Goal: Feedback & Contribution: Leave review/rating

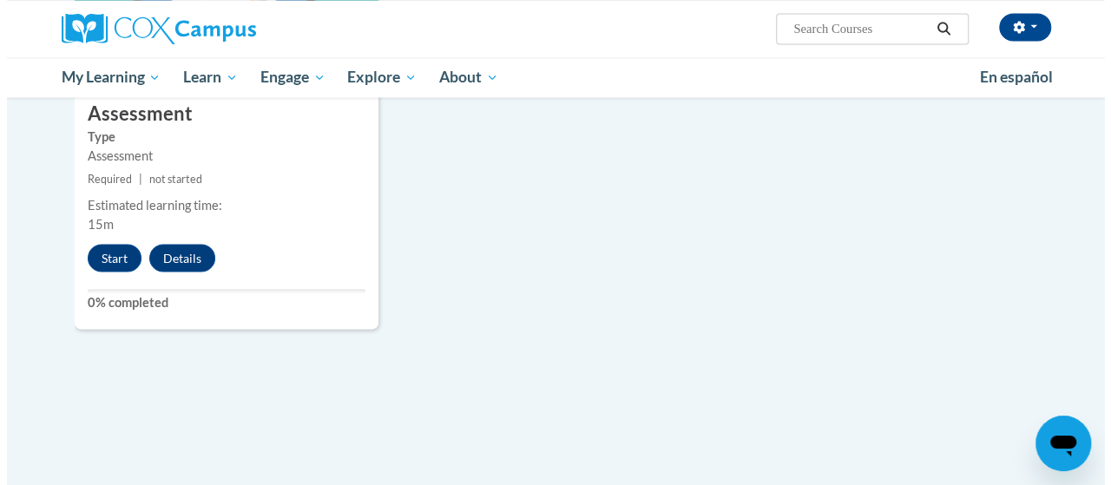
scroll to position [1576, 0]
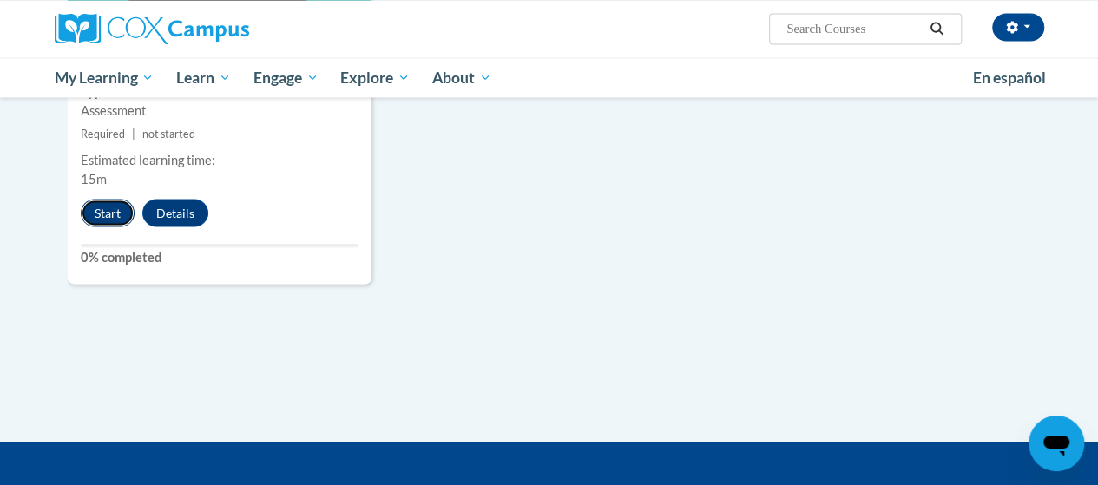
click at [109, 209] on button "Start" at bounding box center [108, 213] width 54 height 28
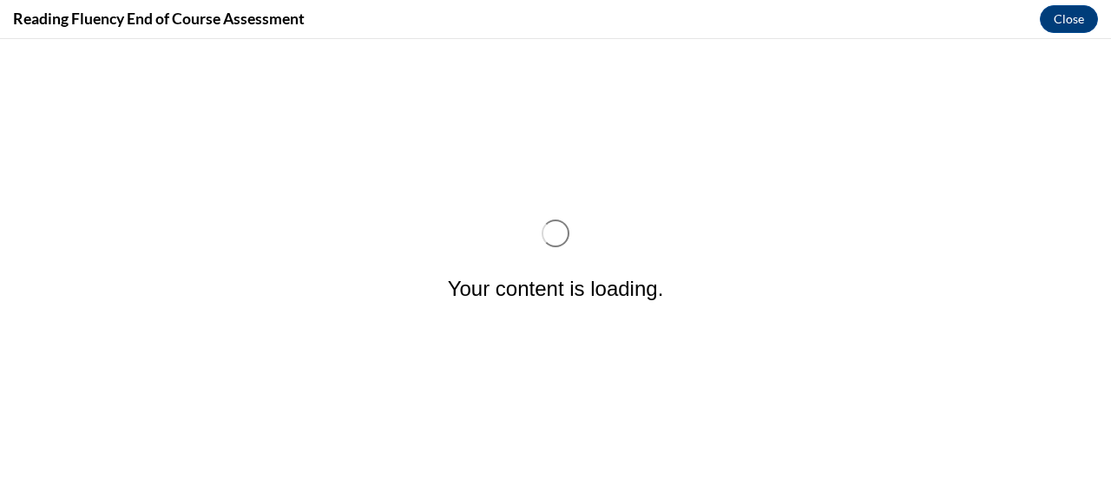
scroll to position [0, 0]
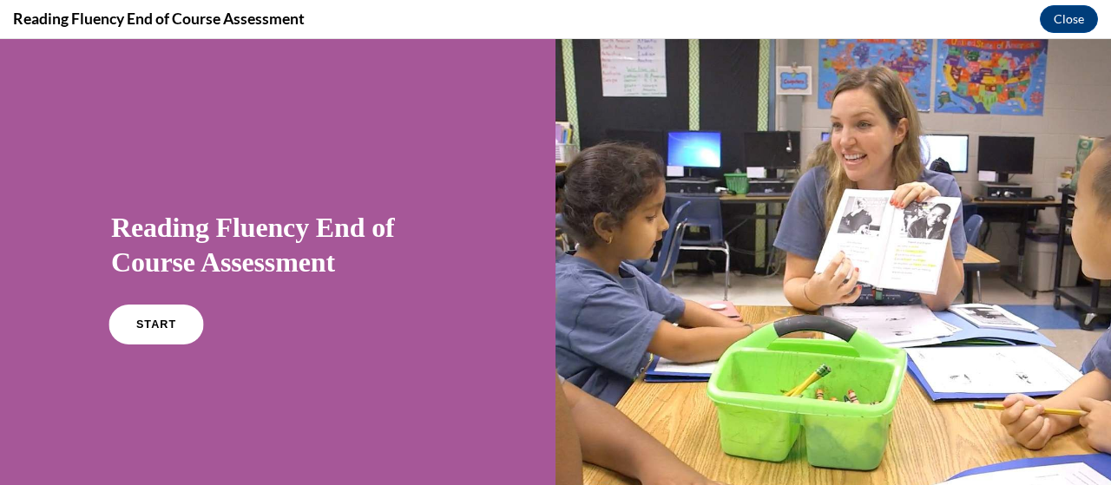
click at [163, 327] on span "START" at bounding box center [156, 324] width 40 height 13
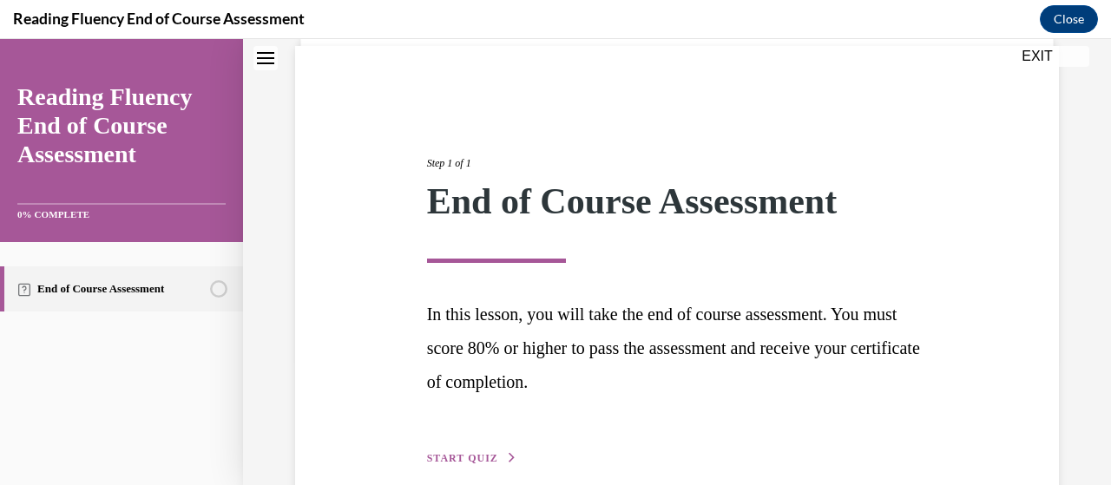
scroll to position [212, 0]
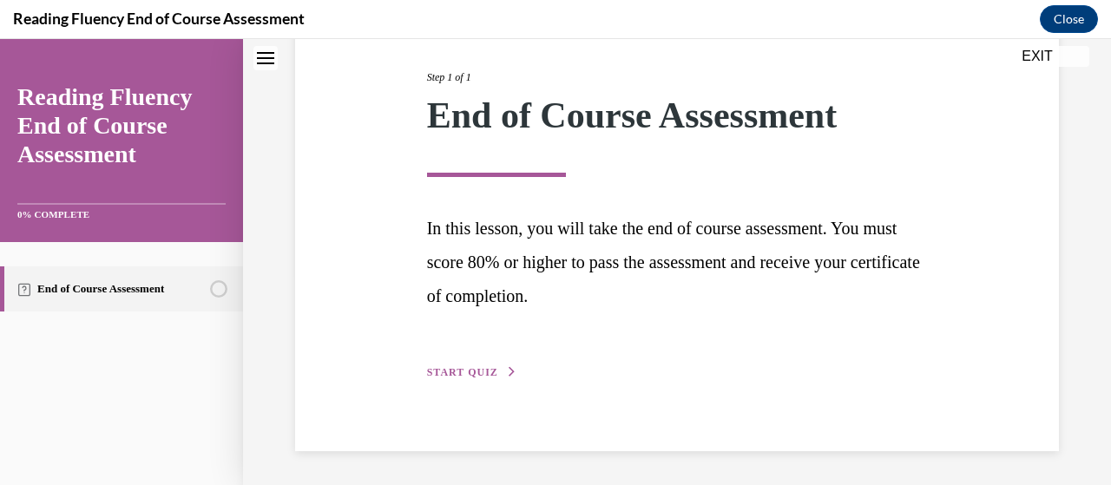
click at [467, 374] on span "START QUIZ" at bounding box center [462, 372] width 71 height 12
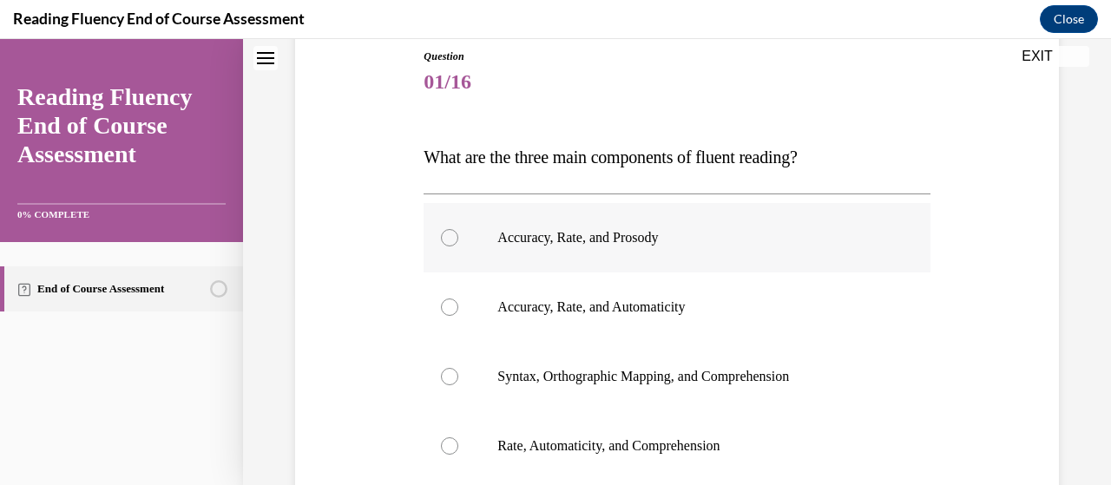
click at [448, 237] on div at bounding box center [449, 237] width 17 height 17
click at [448, 237] on input "Accuracy, Rate, and Prosody" at bounding box center [449, 237] width 17 height 17
radio input "true"
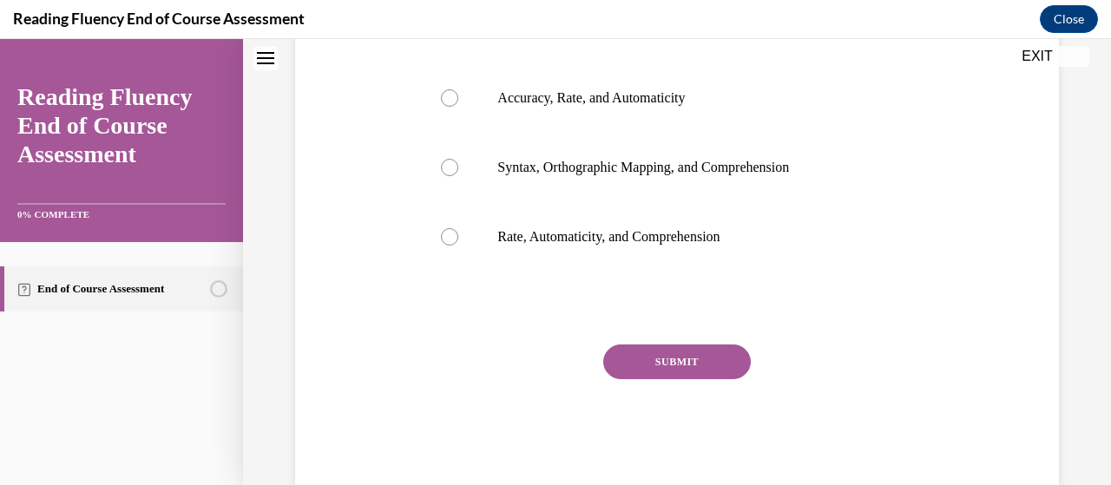
click at [694, 368] on button "SUBMIT" at bounding box center [677, 361] width 148 height 35
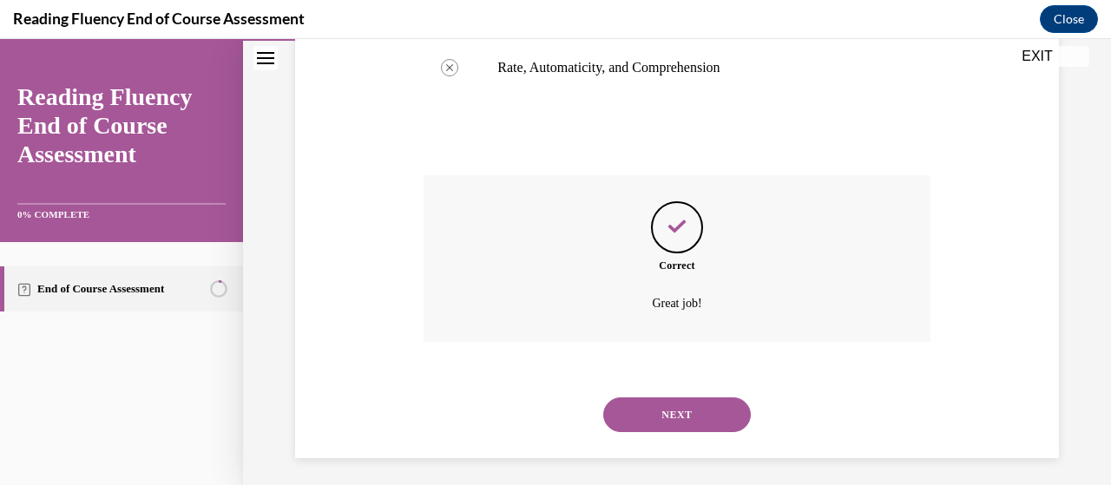
scroll to position [578, 0]
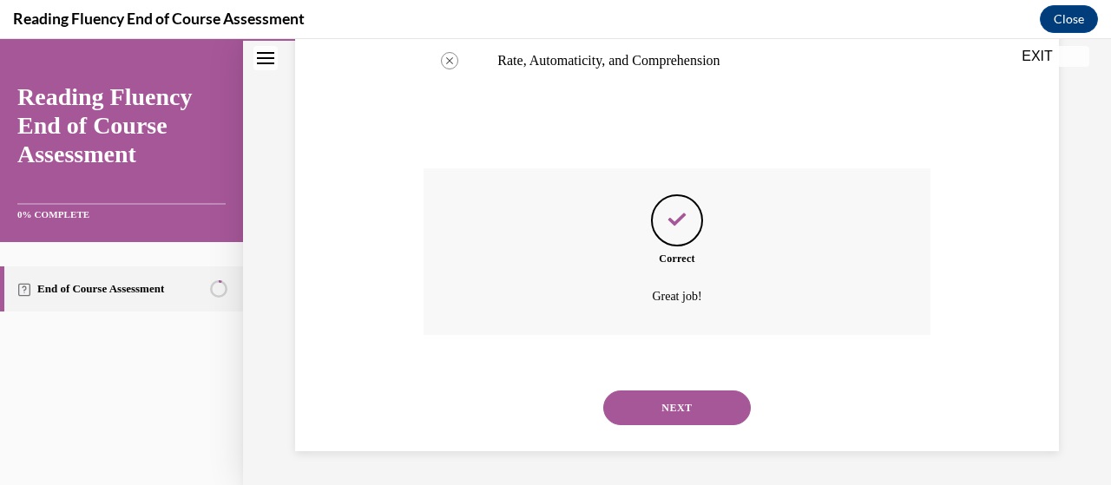
click at [686, 408] on button "NEXT" at bounding box center [677, 407] width 148 height 35
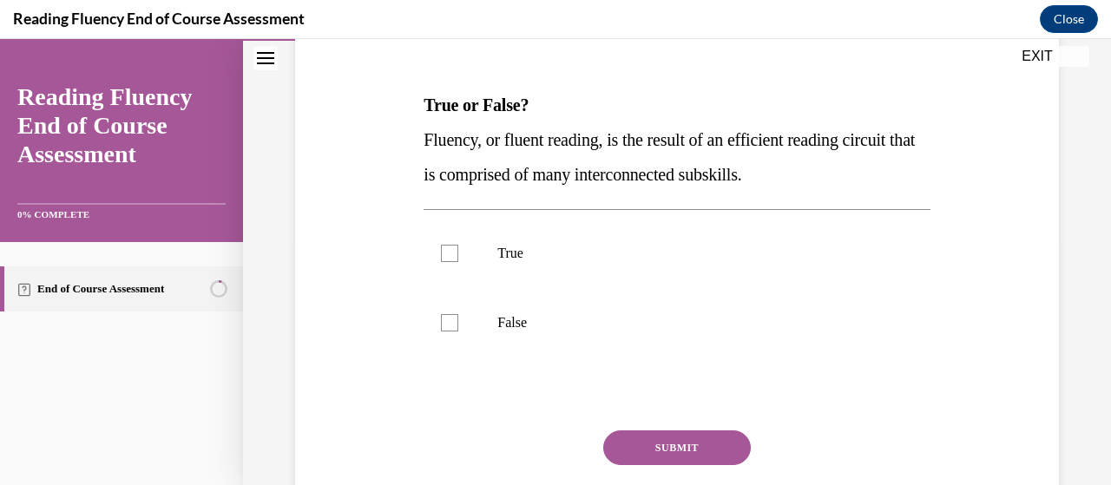
scroll to position [210, 0]
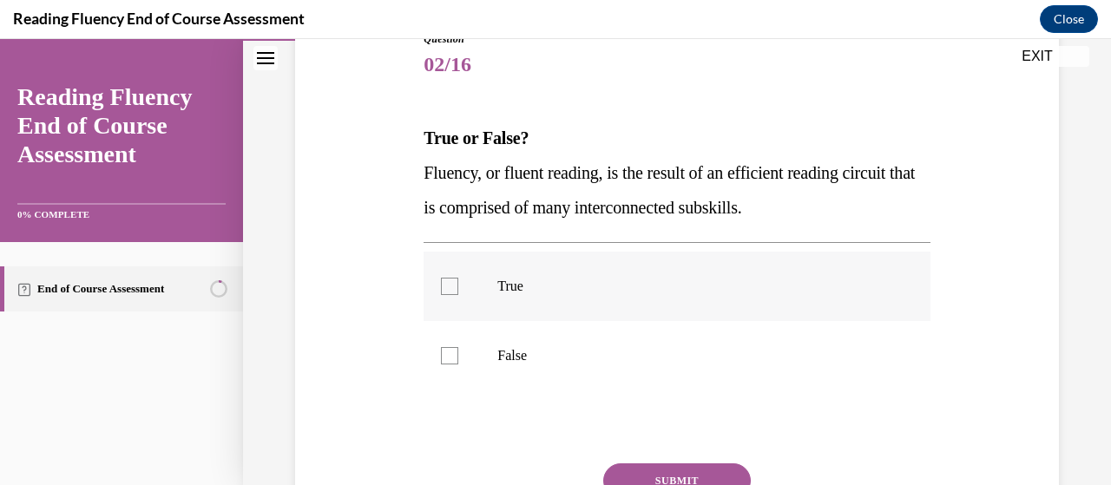
click at [450, 276] on label "True" at bounding box center [676, 286] width 506 height 69
click at [450, 278] on input "True" at bounding box center [449, 286] width 17 height 17
checkbox input "true"
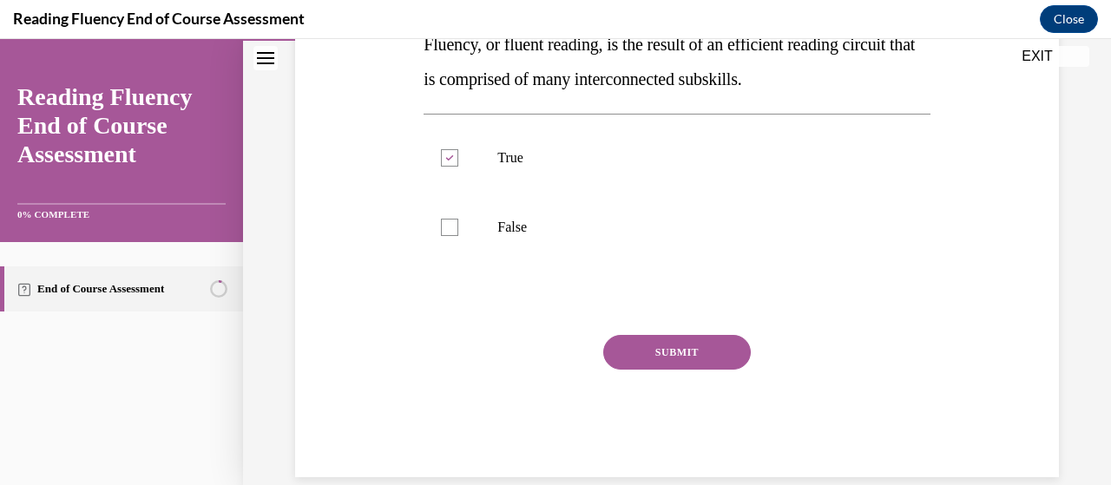
click at [679, 352] on button "SUBMIT" at bounding box center [677, 352] width 148 height 35
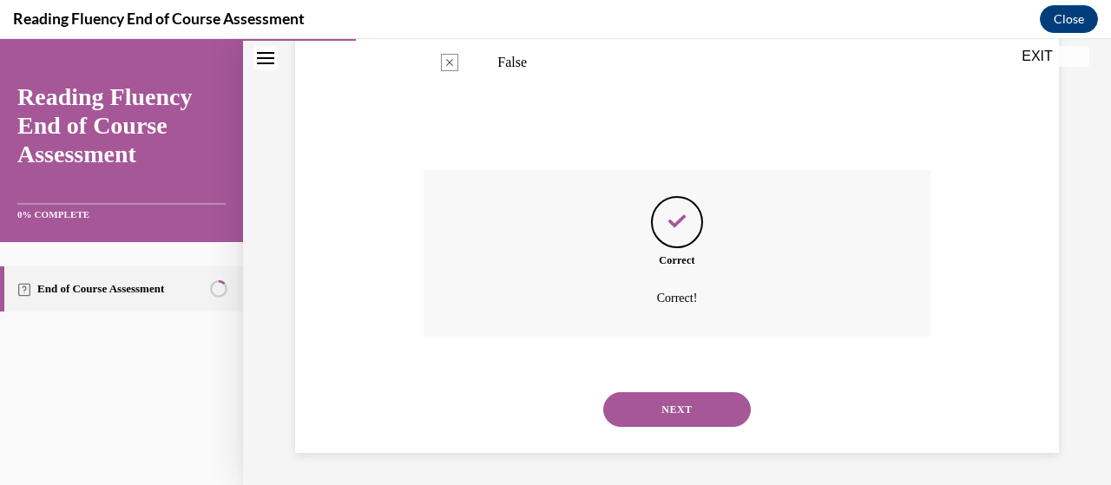
scroll to position [505, 0]
click at [679, 411] on button "NEXT" at bounding box center [677, 407] width 148 height 35
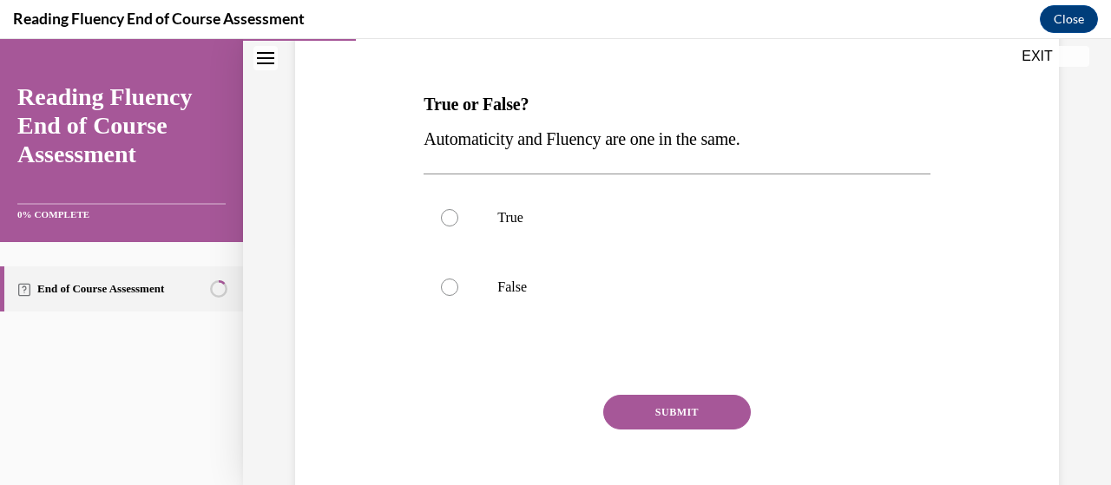
scroll to position [245, 0]
click at [446, 286] on div at bounding box center [449, 286] width 17 height 17
click at [446, 286] on input "False" at bounding box center [449, 286] width 17 height 17
radio input "true"
click at [679, 410] on button "SUBMIT" at bounding box center [677, 411] width 148 height 35
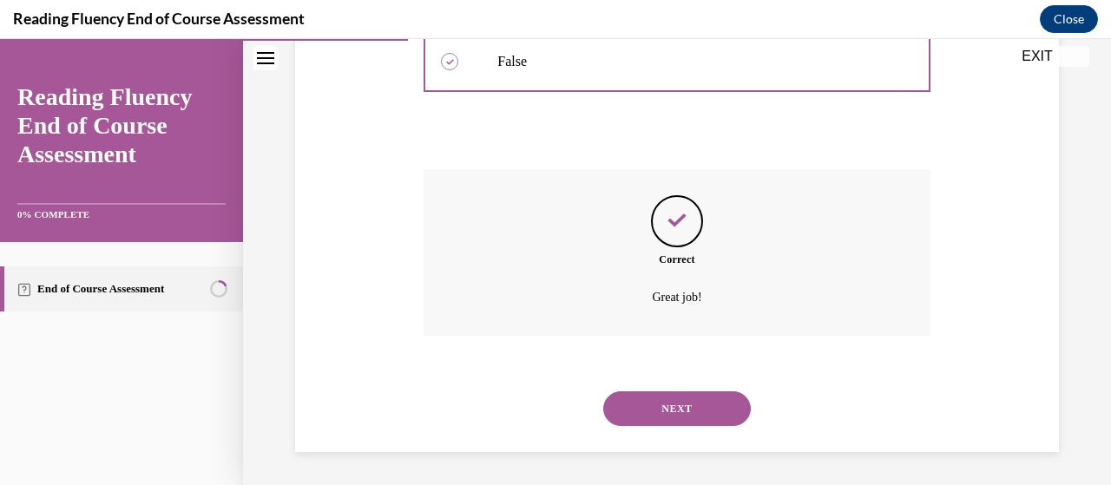
scroll to position [470, 0]
click at [689, 415] on button "NEXT" at bounding box center [677, 407] width 148 height 35
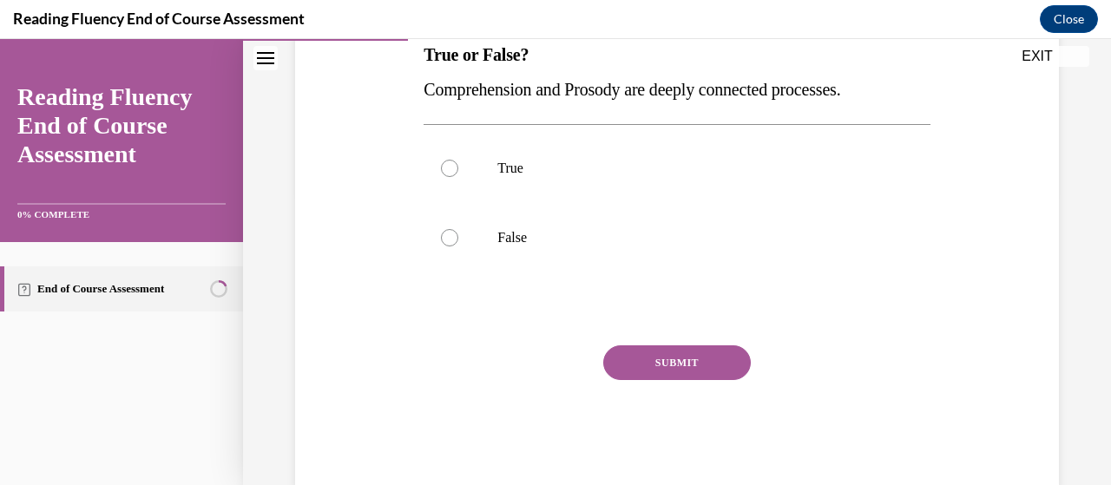
scroll to position [330, 0]
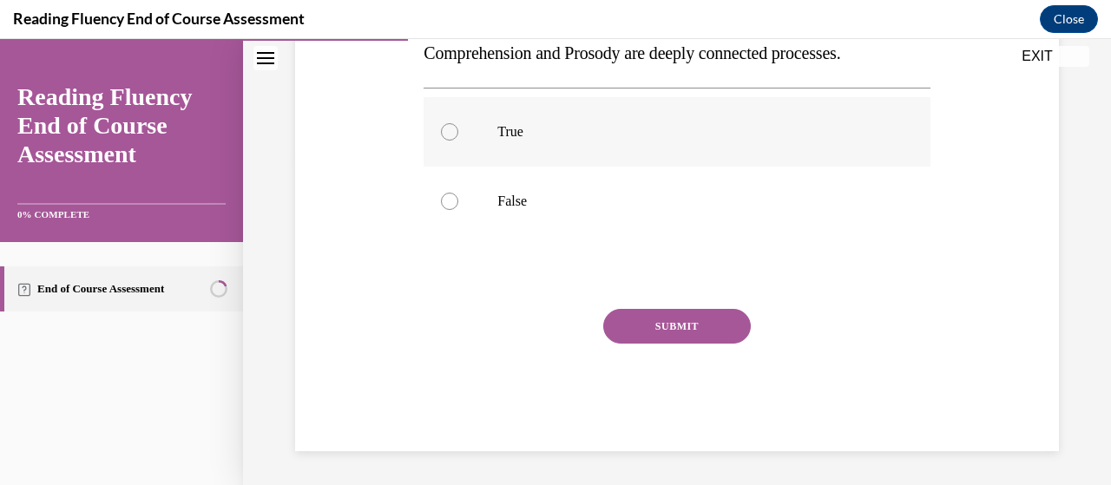
click at [446, 131] on div at bounding box center [449, 131] width 17 height 17
click at [446, 131] on input "True" at bounding box center [449, 131] width 17 height 17
radio input "true"
click at [672, 325] on button "SUBMIT" at bounding box center [677, 326] width 148 height 35
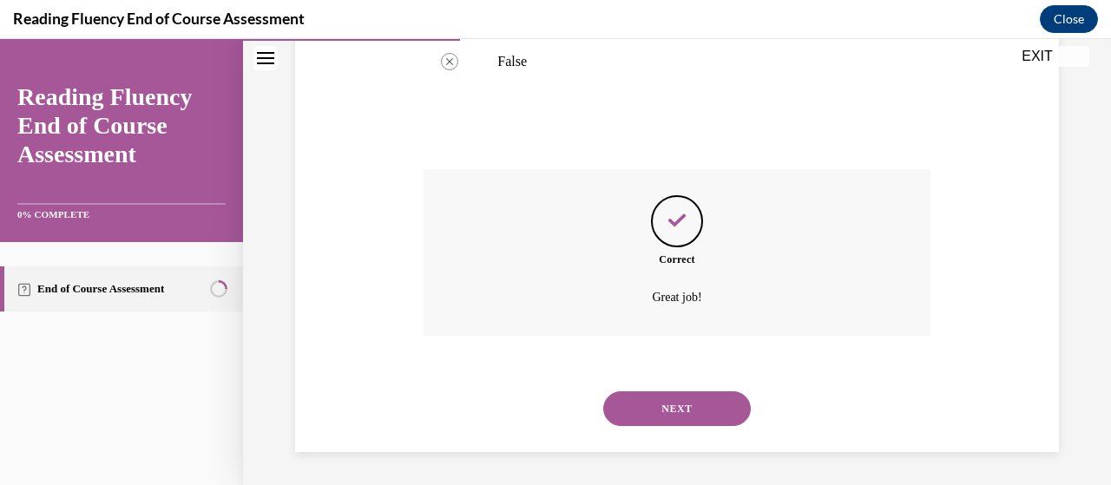
scroll to position [470, 0]
click at [686, 408] on button "NEXT" at bounding box center [677, 407] width 148 height 35
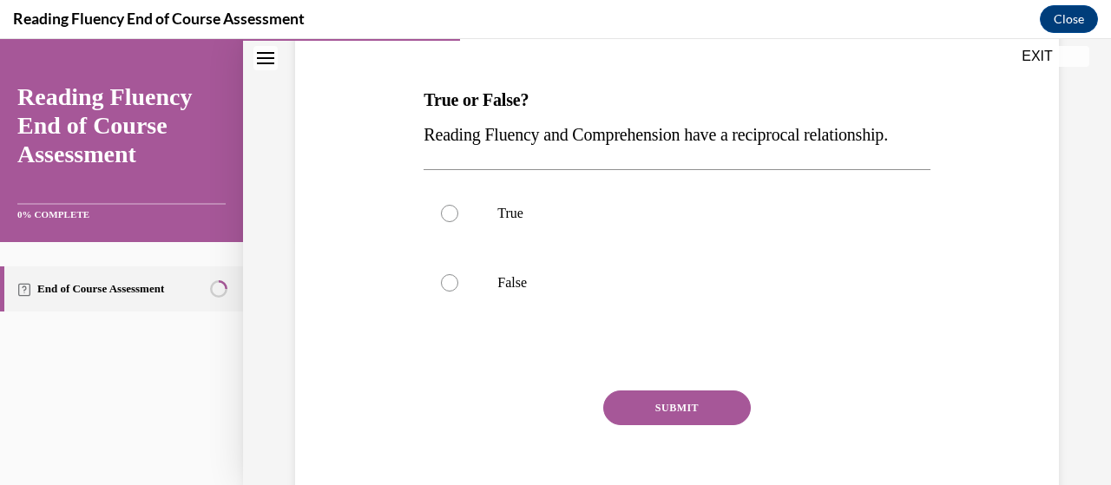
scroll to position [246, 0]
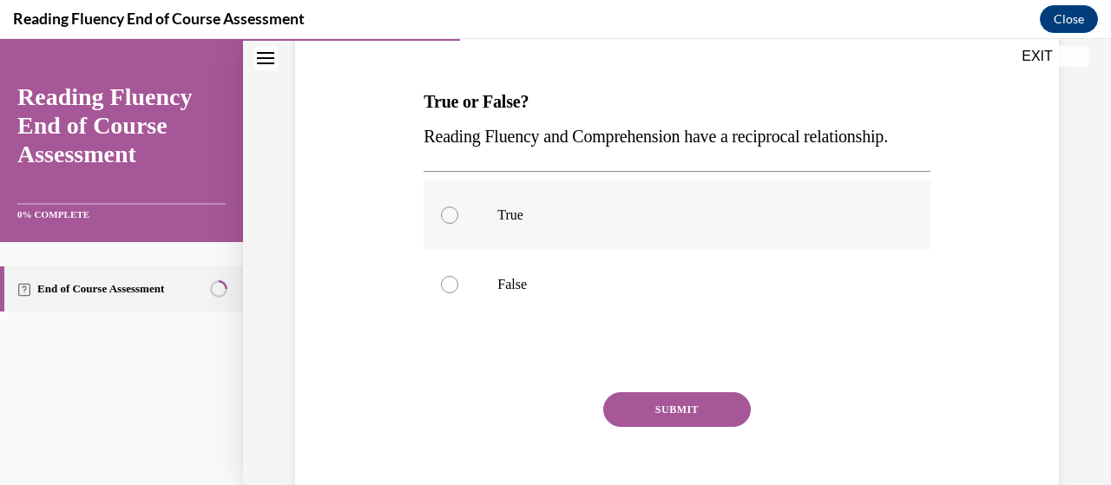
click at [446, 224] on div at bounding box center [449, 215] width 17 height 17
click at [446, 224] on input "True" at bounding box center [449, 215] width 17 height 17
radio input "true"
click at [666, 427] on button "SUBMIT" at bounding box center [677, 409] width 148 height 35
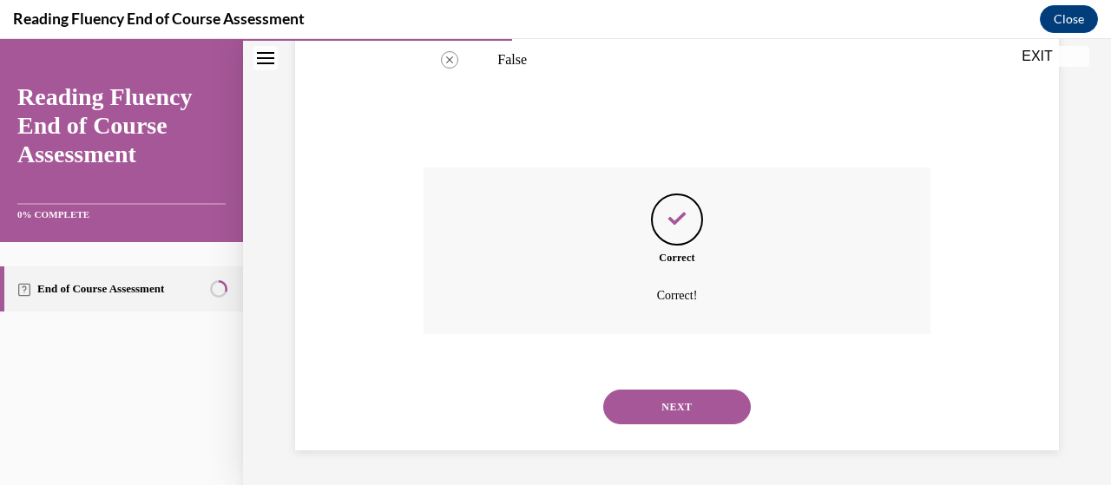
scroll to position [505, 0]
click at [667, 414] on button "NEXT" at bounding box center [677, 407] width 148 height 35
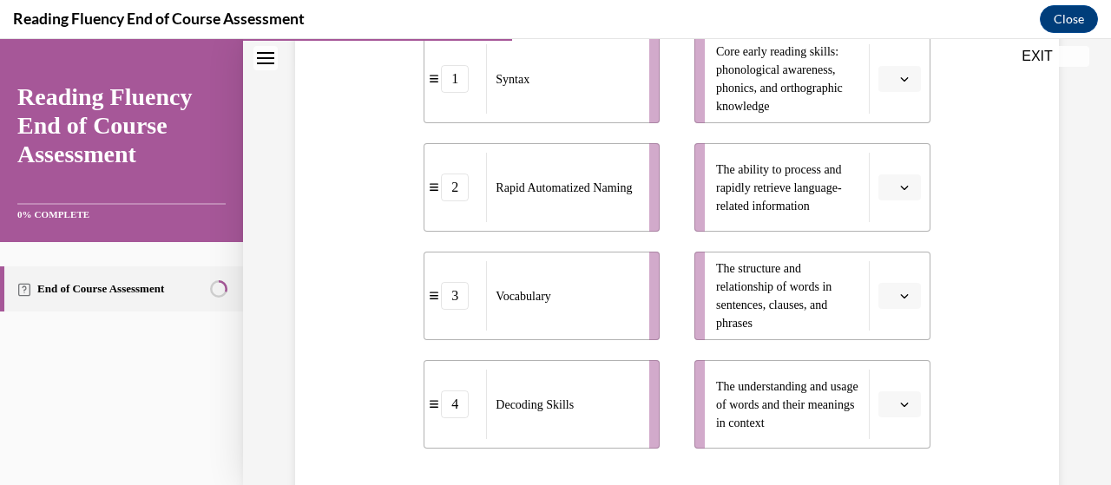
scroll to position [427, 0]
click at [900, 187] on icon "button" at bounding box center [904, 186] width 9 height 9
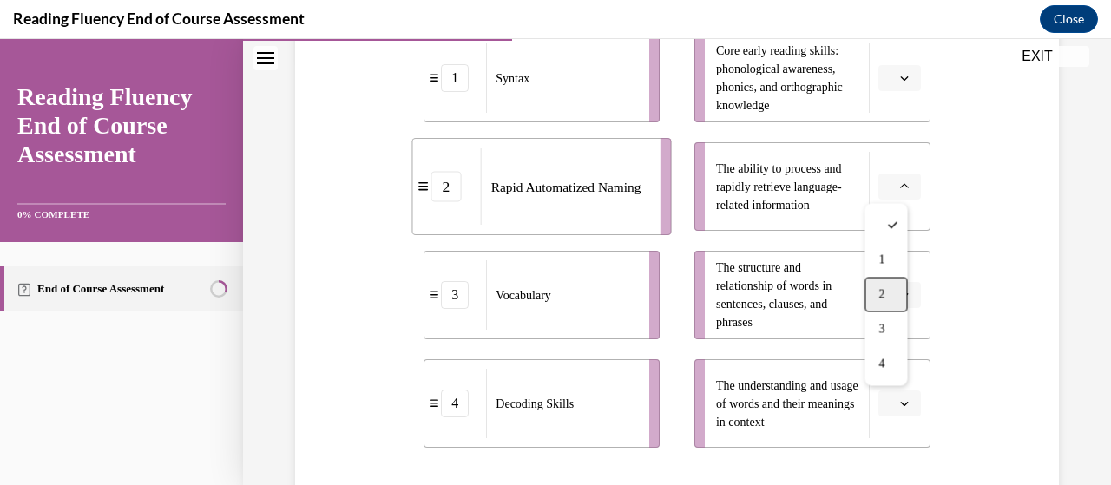
click at [892, 286] on div "2" at bounding box center [885, 294] width 43 height 35
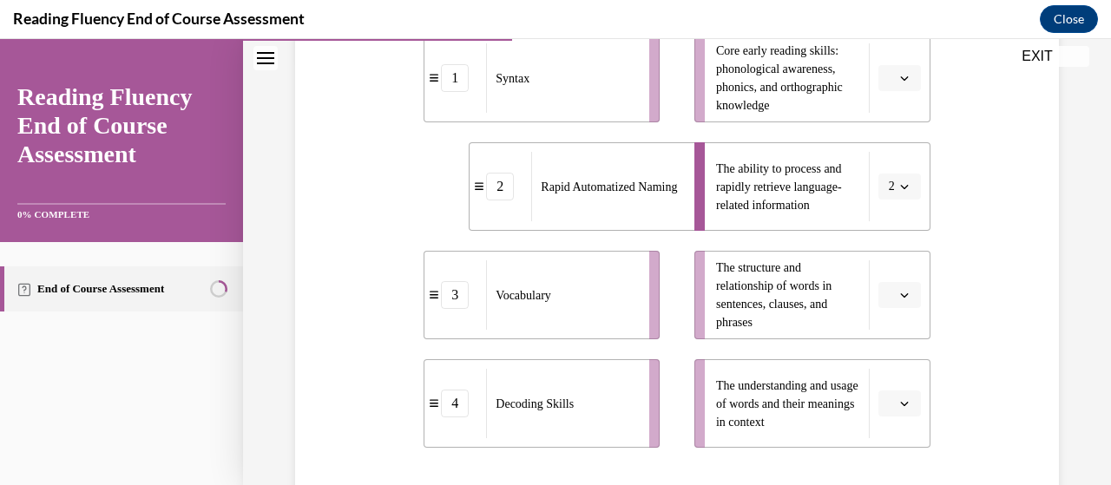
click at [900, 294] on icon "button" at bounding box center [904, 295] width 8 height 4
click at [883, 146] on span "1" at bounding box center [881, 153] width 6 height 14
click at [895, 394] on button "button" at bounding box center [899, 403] width 43 height 26
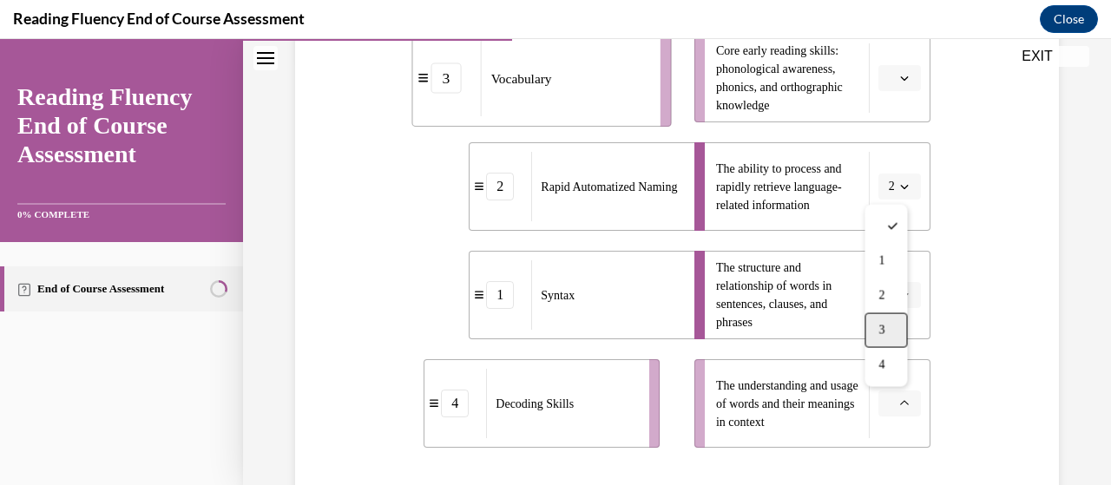
click at [895, 331] on div "3" at bounding box center [885, 330] width 43 height 35
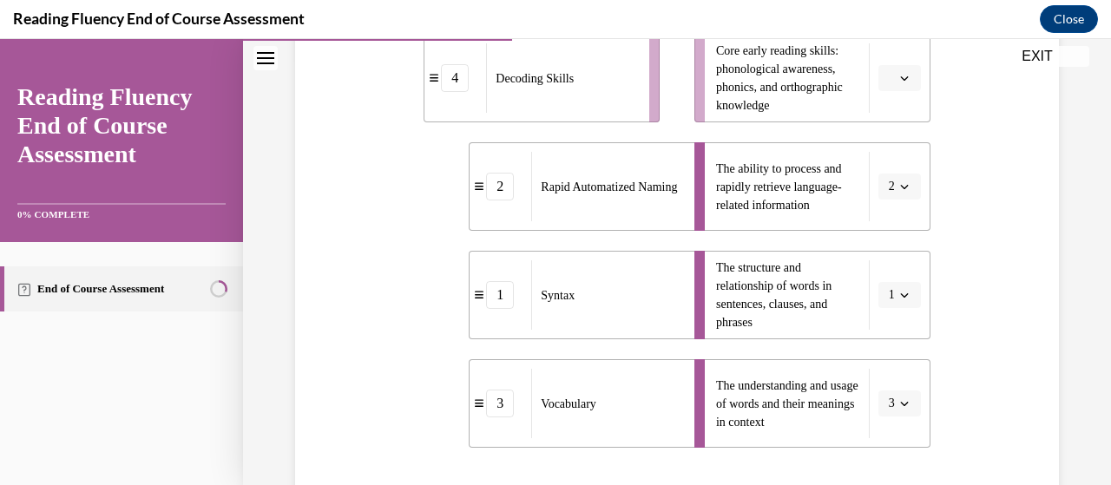
click at [889, 74] on span "Please select an option" at bounding box center [892, 77] width 6 height 17
click at [884, 259] on span "4" at bounding box center [881, 255] width 6 height 14
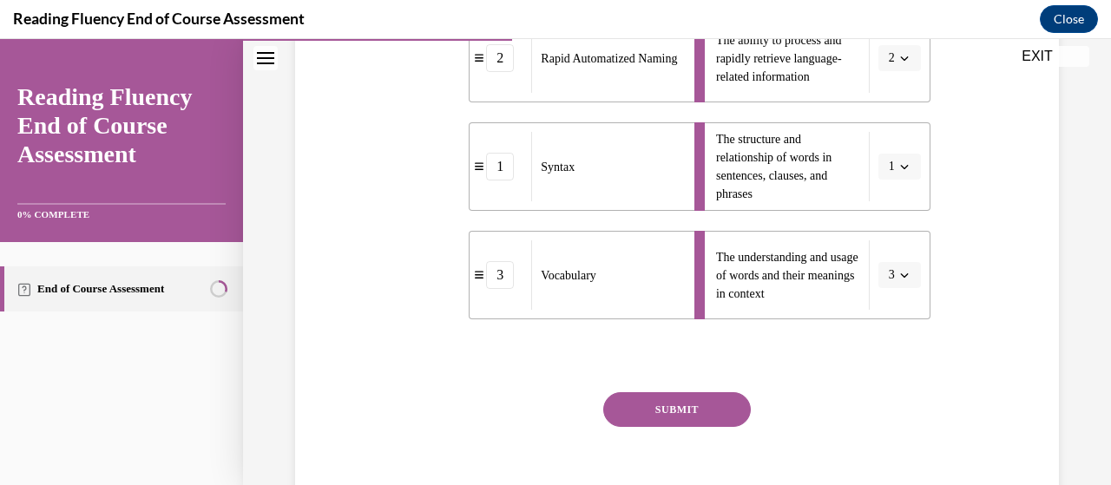
scroll to position [556, 0]
click at [685, 407] on button "SUBMIT" at bounding box center [677, 408] width 148 height 35
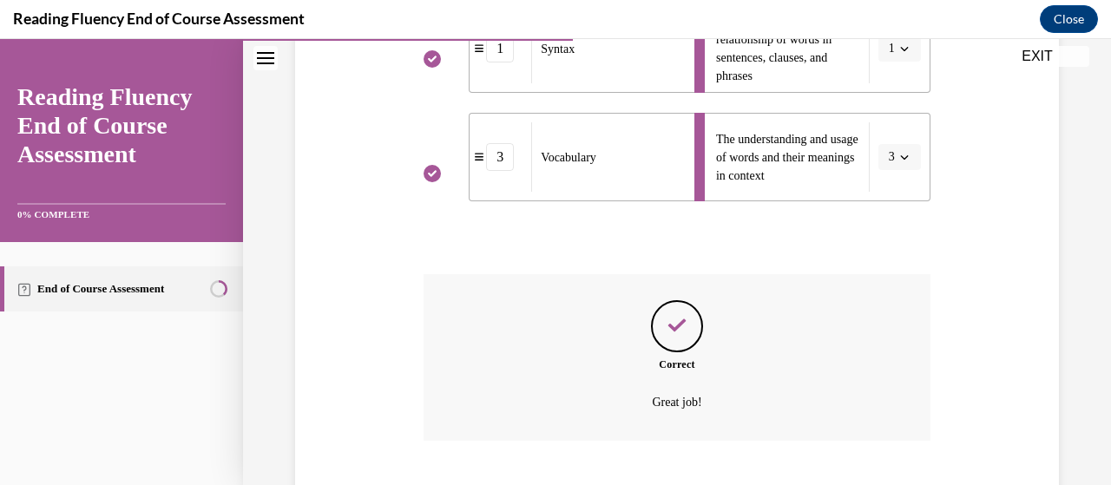
scroll to position [779, 0]
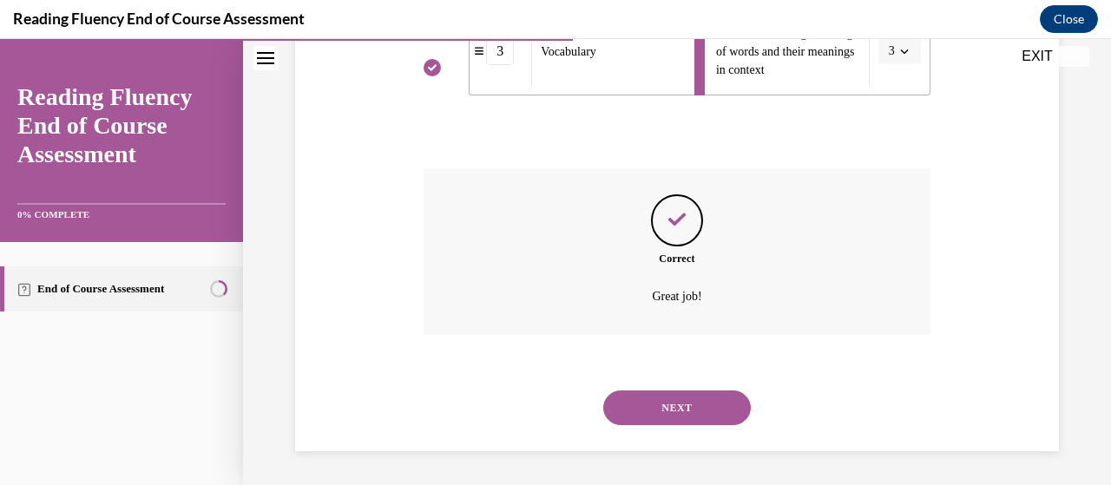
click at [669, 409] on button "NEXT" at bounding box center [677, 407] width 148 height 35
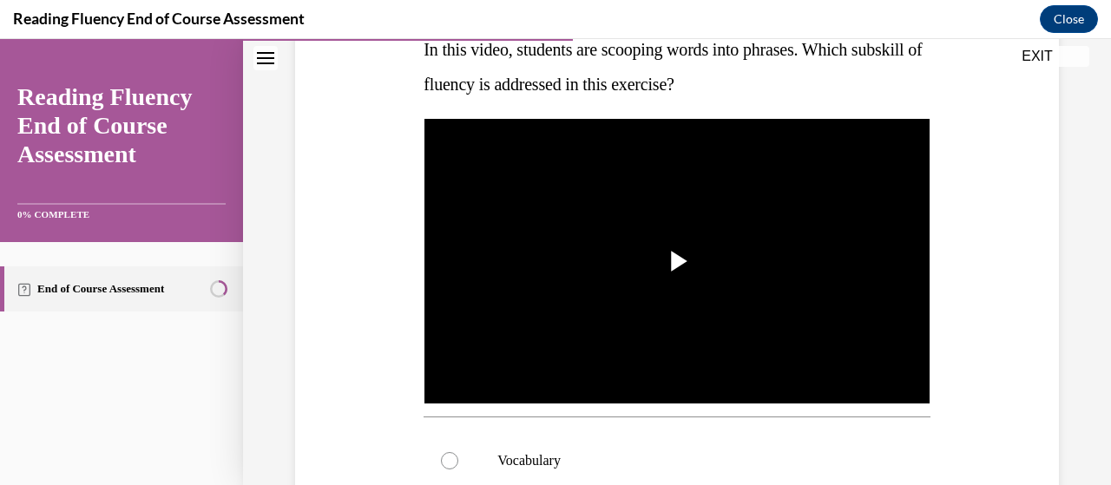
scroll to position [299, 0]
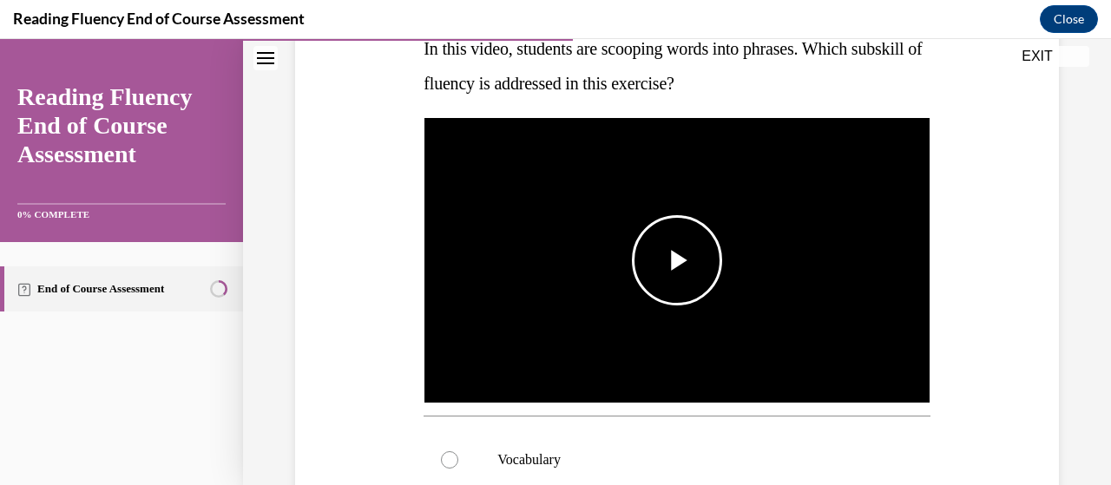
click at [677, 260] on span "Video player" at bounding box center [677, 260] width 0 height 0
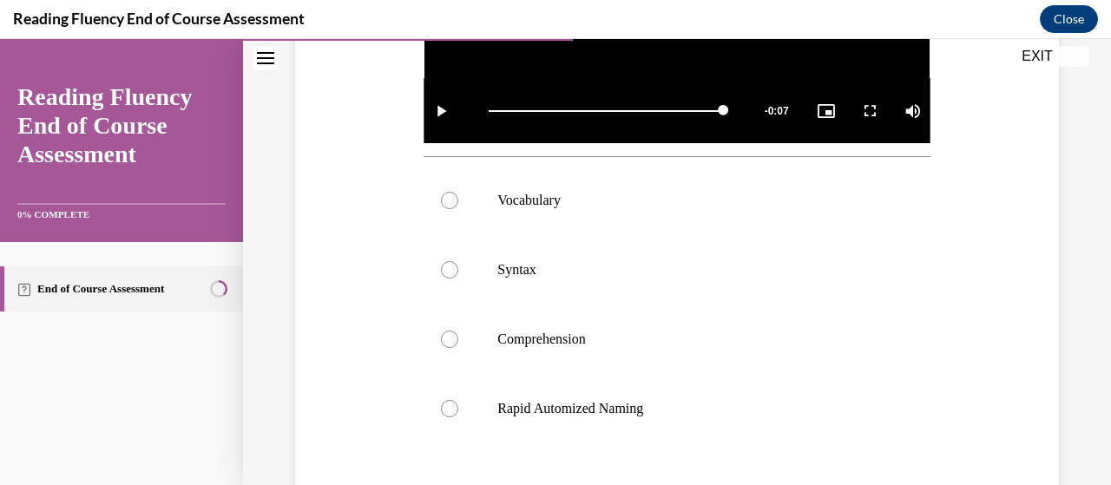
scroll to position [561, 0]
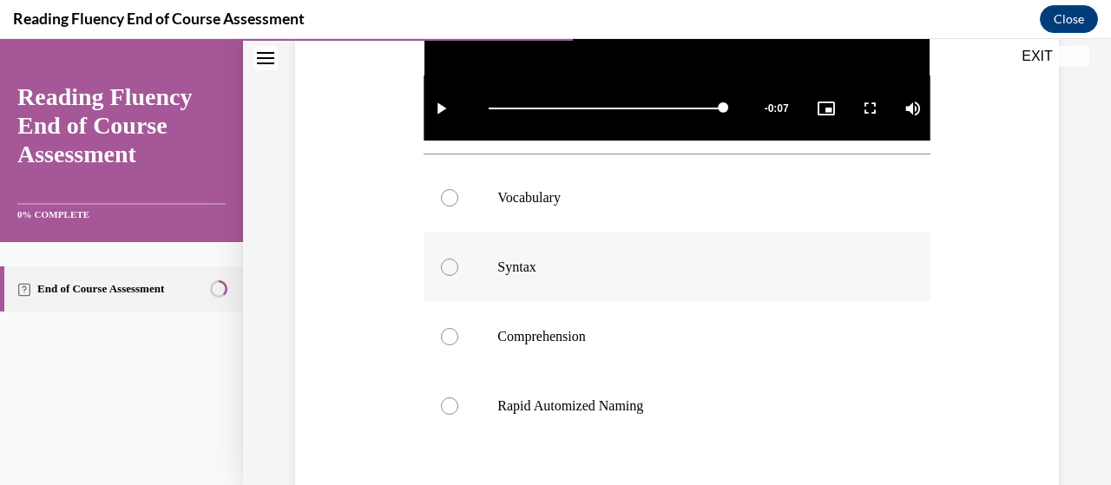
click at [448, 265] on div at bounding box center [449, 267] width 17 height 17
click at [448, 265] on input "Syntax" at bounding box center [449, 267] width 17 height 17
radio input "true"
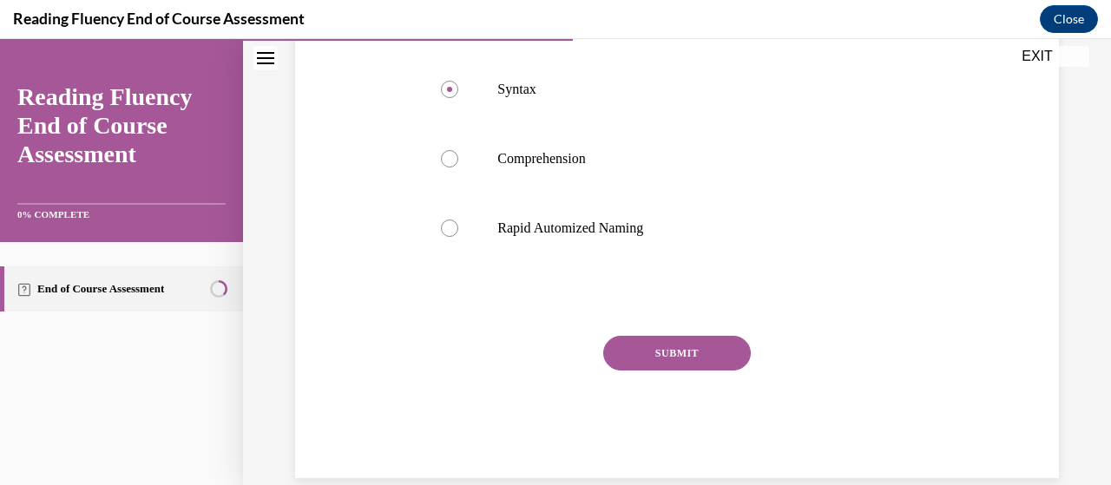
click at [684, 350] on button "SUBMIT" at bounding box center [677, 353] width 148 height 35
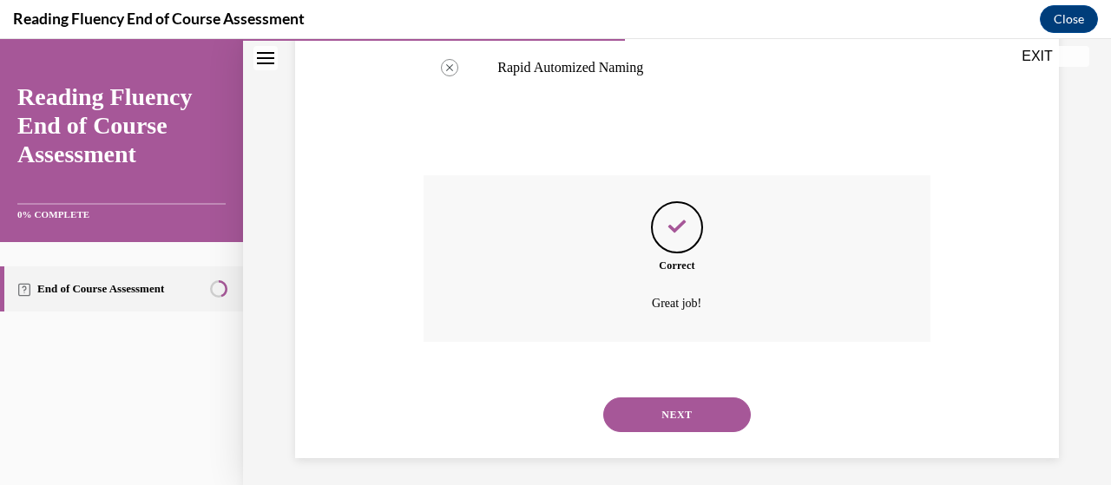
scroll to position [902, 0]
click at [670, 416] on button "NEXT" at bounding box center [677, 413] width 148 height 35
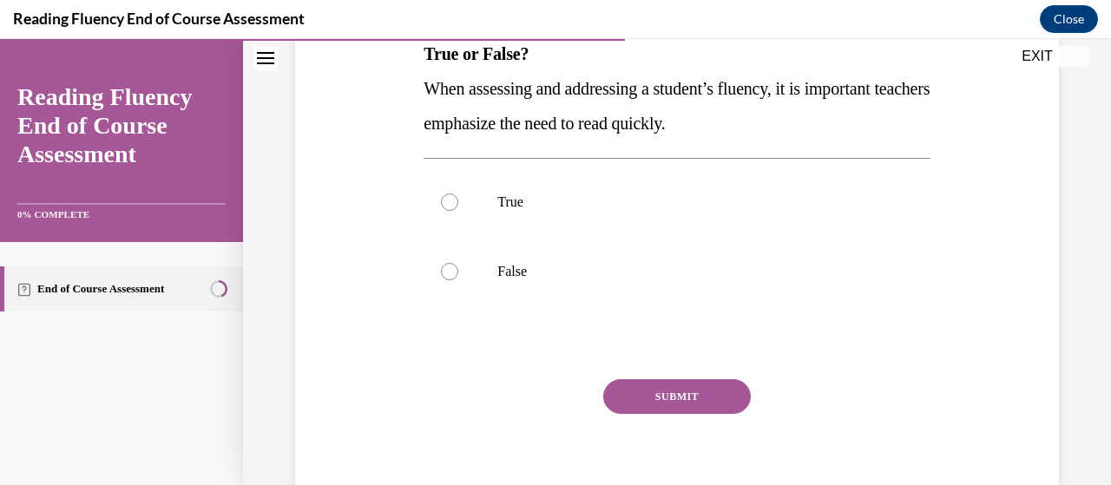
scroll to position [297, 0]
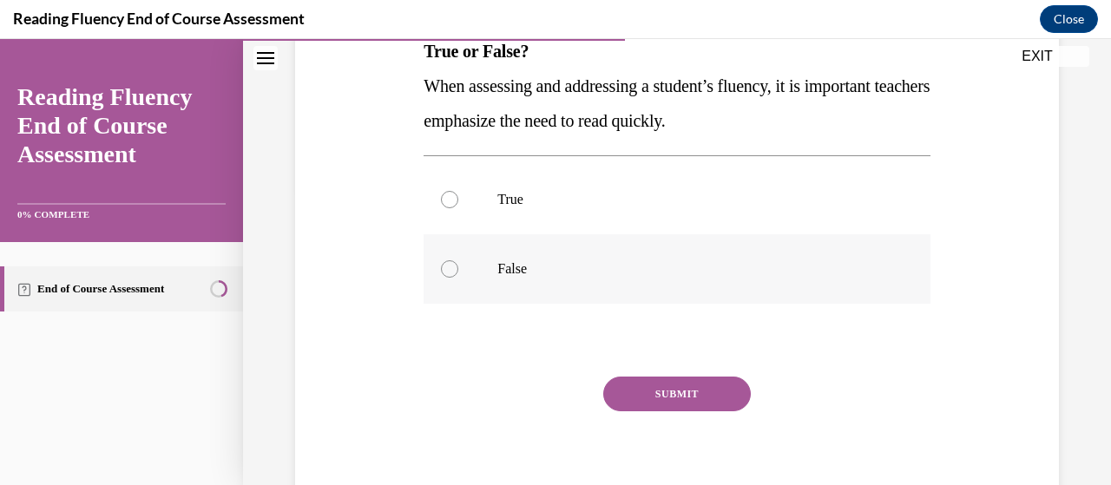
click at [442, 266] on div at bounding box center [449, 268] width 17 height 17
click at [442, 266] on input "False" at bounding box center [449, 268] width 17 height 17
radio input "true"
click at [694, 391] on button "SUBMIT" at bounding box center [677, 394] width 148 height 35
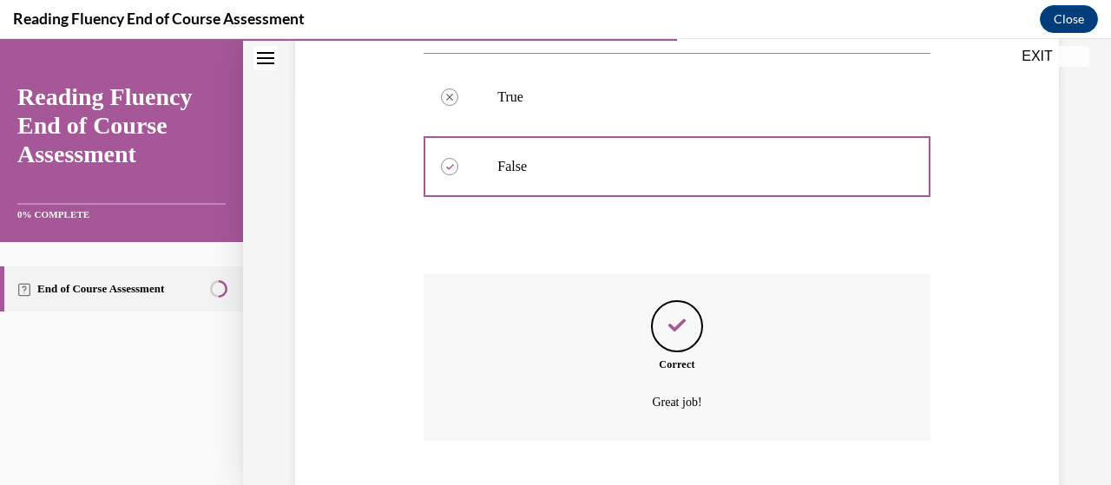
scroll to position [505, 0]
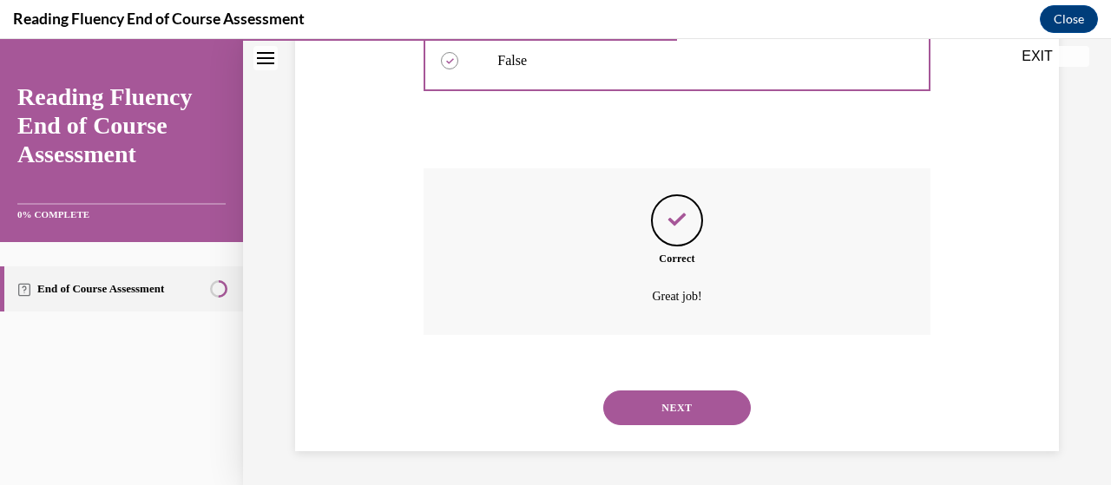
click at [665, 397] on button "NEXT" at bounding box center [677, 407] width 148 height 35
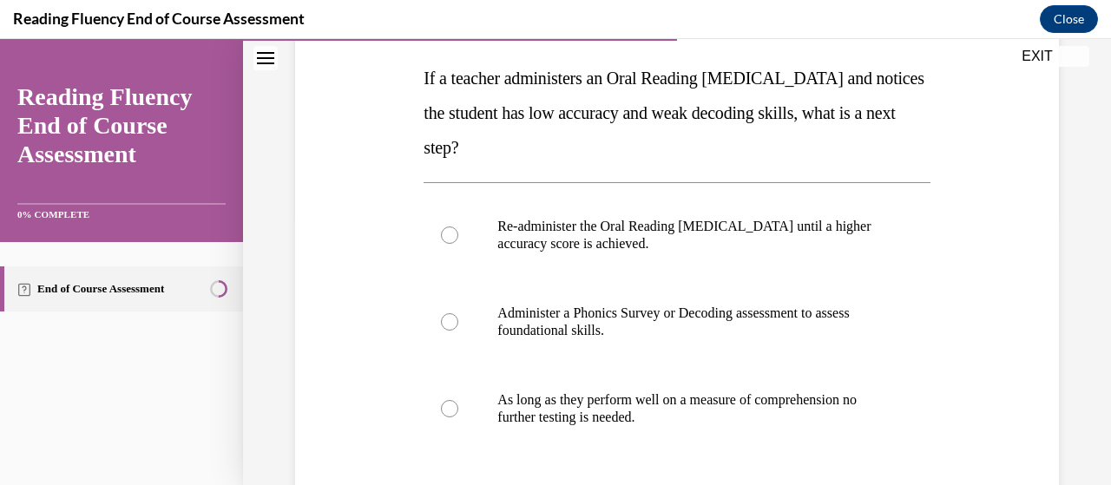
scroll to position [272, 0]
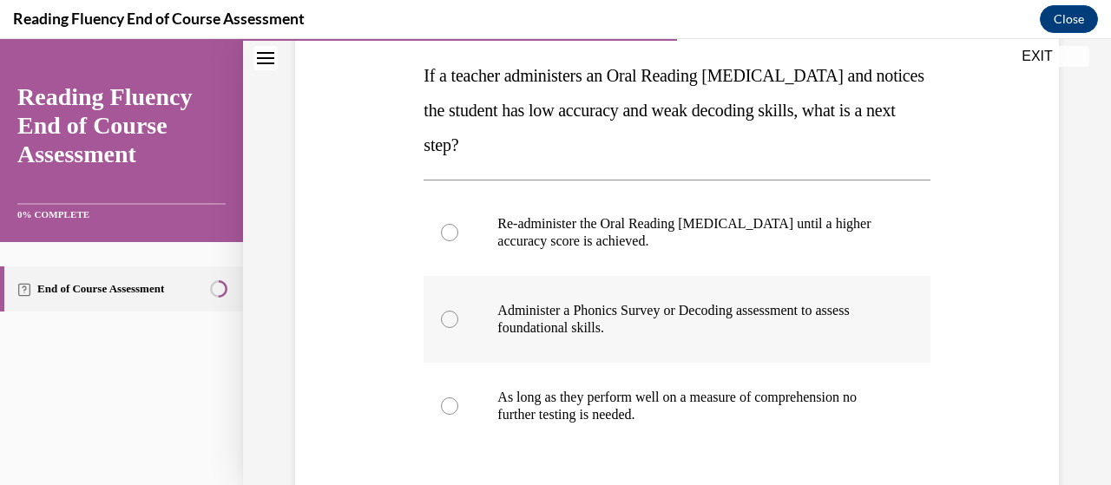
click at [449, 313] on div at bounding box center [449, 319] width 17 height 17
click at [449, 313] on input "Administer a Phonics Survey or Decoding assessment to assess foundational skill…" at bounding box center [449, 319] width 17 height 17
radio input "true"
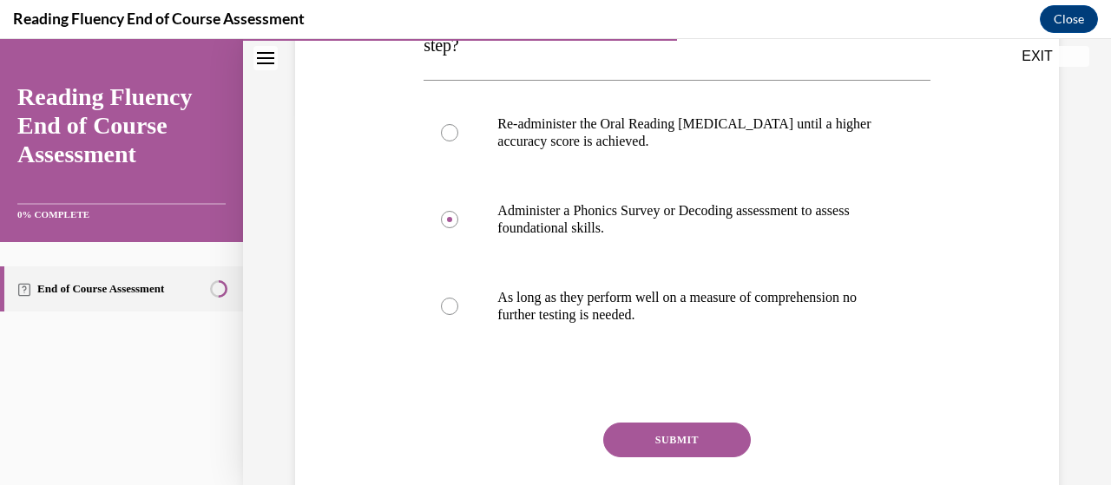
click at [656, 439] on button "SUBMIT" at bounding box center [677, 440] width 148 height 35
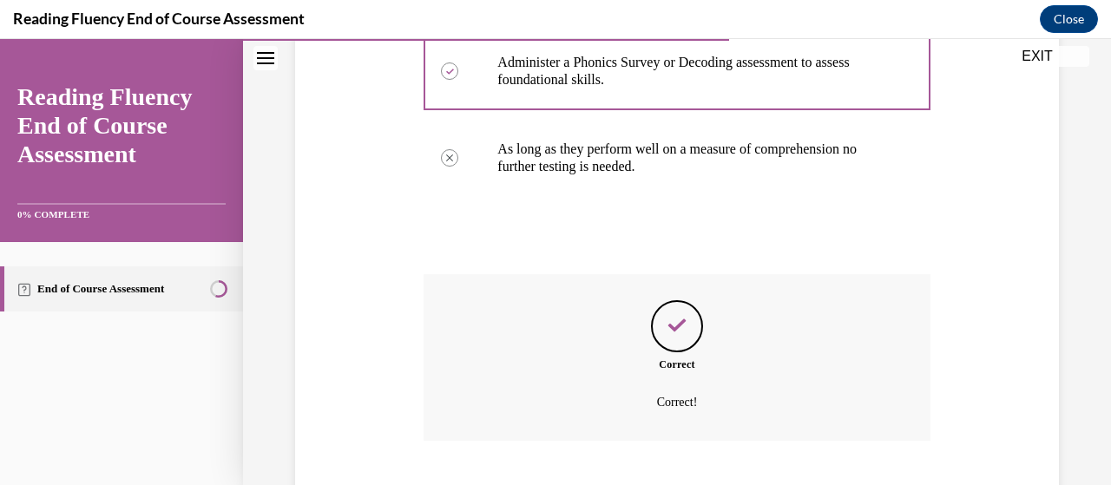
scroll to position [626, 0]
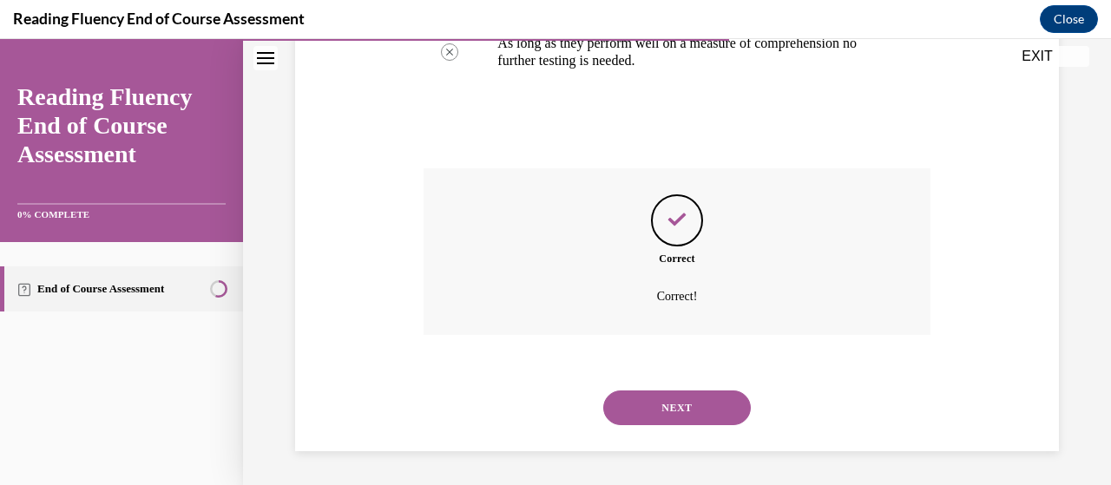
click at [672, 410] on button "NEXT" at bounding box center [677, 407] width 148 height 35
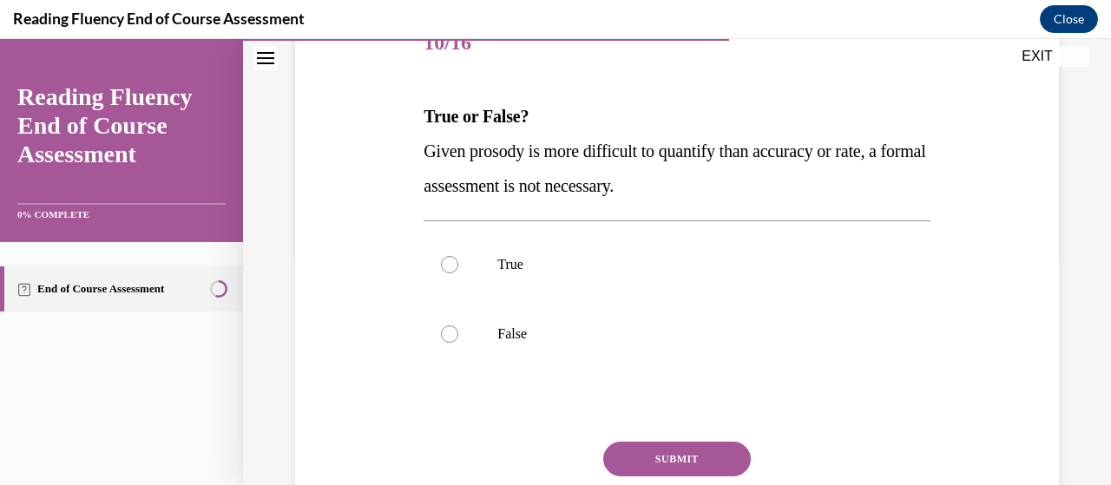
scroll to position [233, 0]
click at [451, 269] on div at bounding box center [449, 263] width 17 height 17
click at [451, 269] on input "True" at bounding box center [449, 263] width 17 height 17
radio input "true"
click at [668, 457] on button "SUBMIT" at bounding box center [677, 458] width 148 height 35
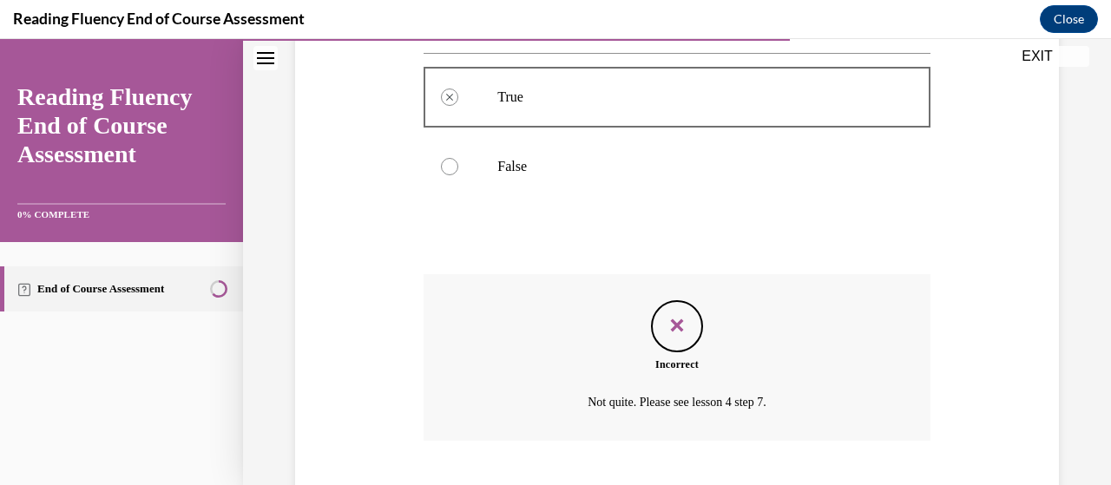
scroll to position [505, 0]
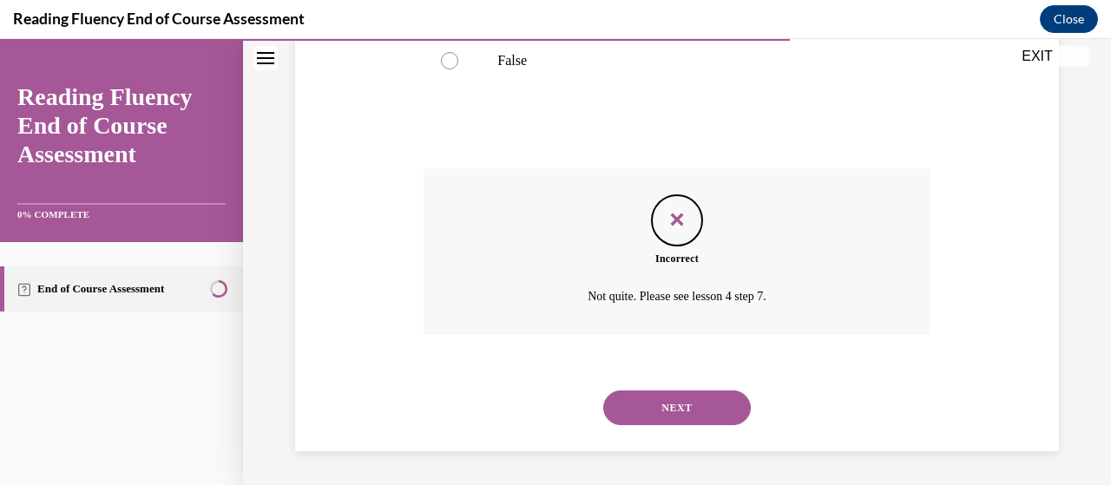
click at [667, 408] on button "NEXT" at bounding box center [677, 407] width 148 height 35
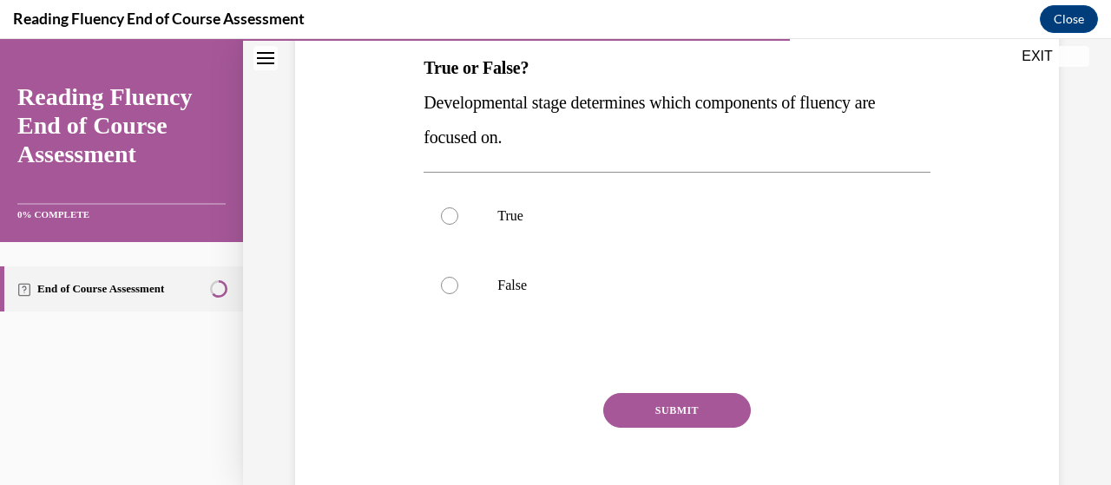
scroll to position [335, 0]
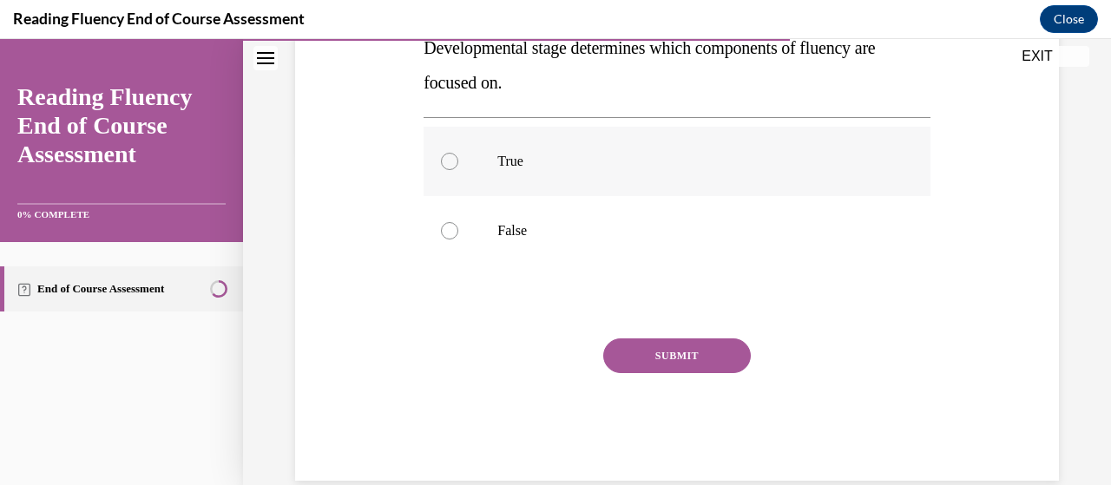
click at [448, 163] on div at bounding box center [449, 161] width 17 height 17
click at [448, 163] on input "True" at bounding box center [449, 161] width 17 height 17
radio input "true"
click at [684, 360] on button "SUBMIT" at bounding box center [677, 355] width 148 height 35
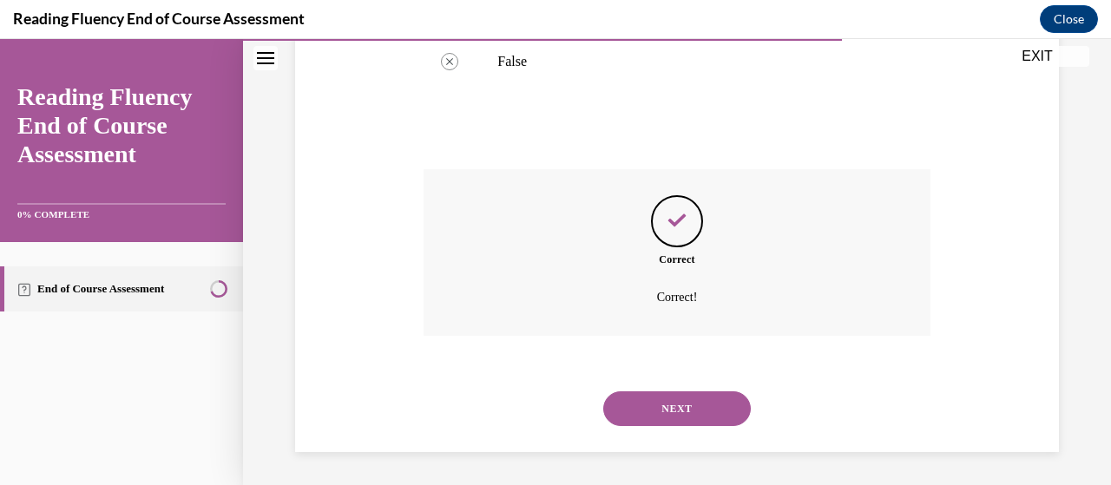
scroll to position [505, 0]
click at [677, 399] on button "NEXT" at bounding box center [677, 407] width 148 height 35
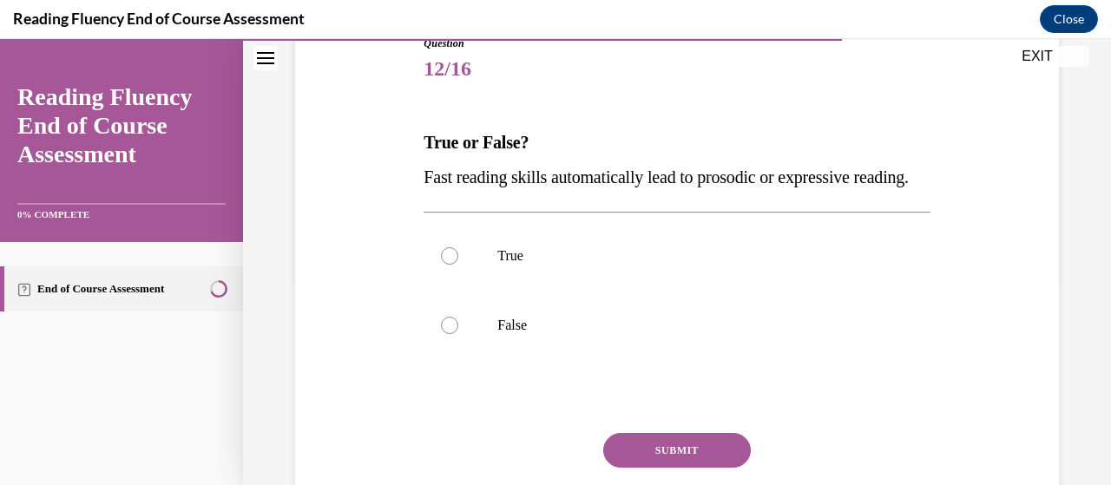
scroll to position [210, 0]
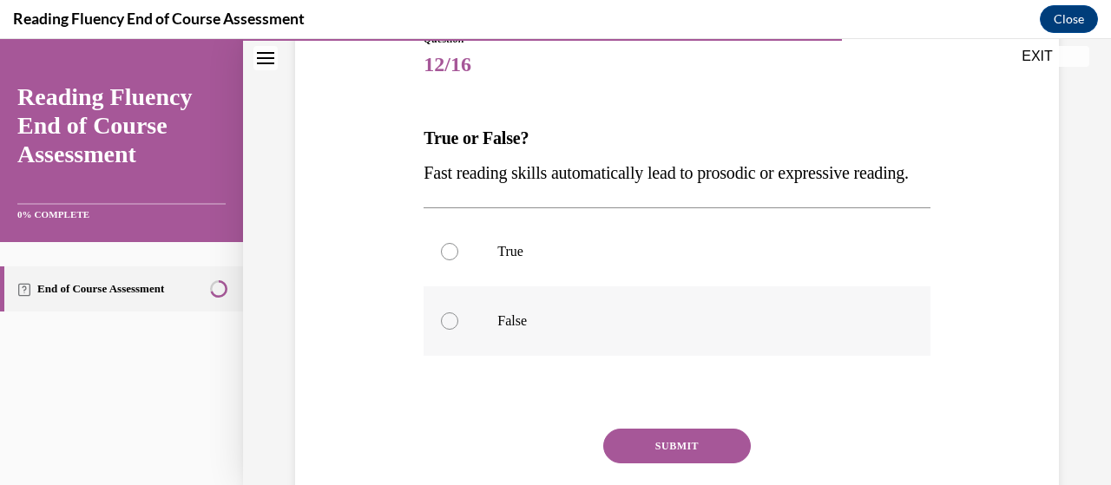
click at [449, 330] on div at bounding box center [449, 320] width 17 height 17
click at [449, 330] on input "False" at bounding box center [449, 320] width 17 height 17
radio input "true"
click at [645, 463] on button "SUBMIT" at bounding box center [677, 446] width 148 height 35
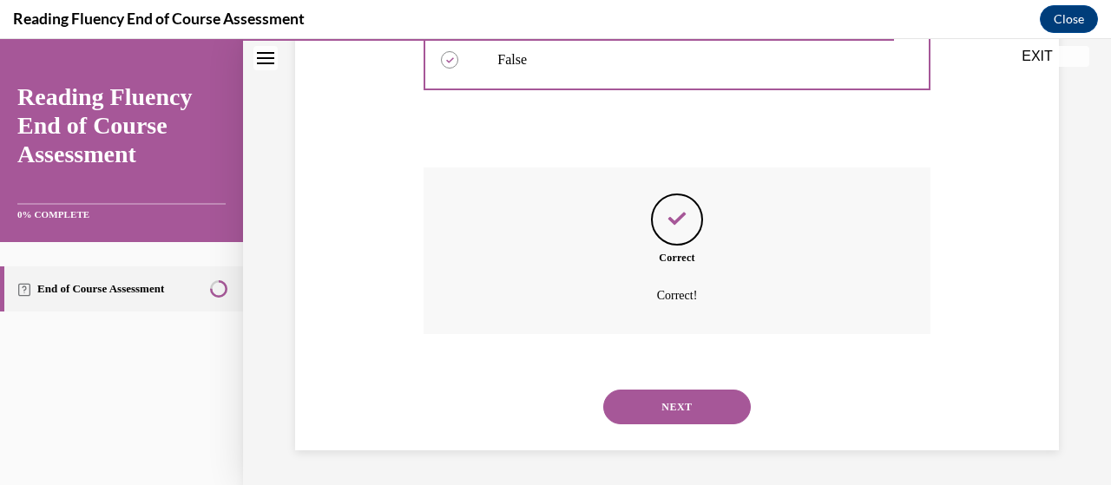
scroll to position [505, 0]
click at [673, 410] on button "NEXT" at bounding box center [677, 407] width 148 height 35
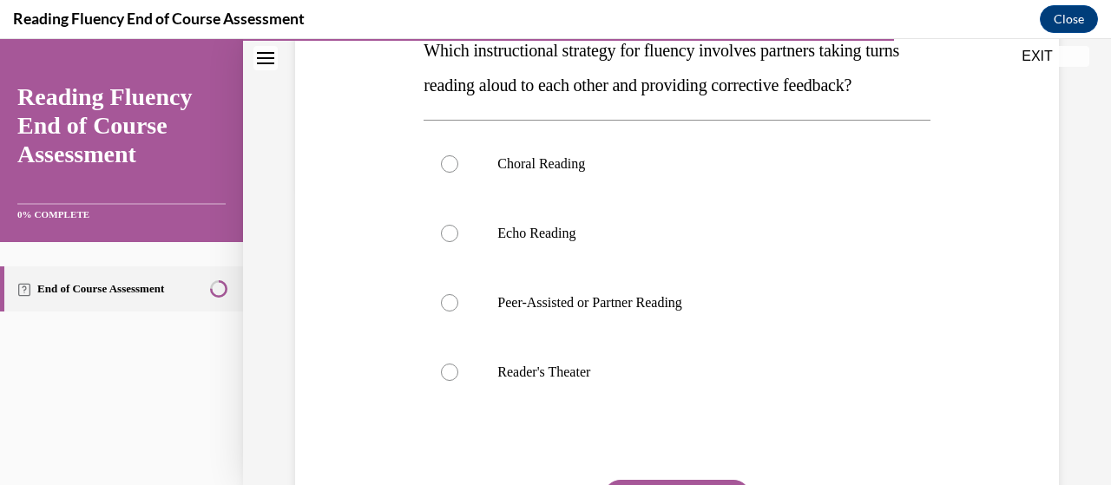
scroll to position [298, 0]
click at [454, 311] on div at bounding box center [449, 301] width 17 height 17
click at [454, 311] on input "Peer-Assisted or Partner Reading" at bounding box center [449, 301] width 17 height 17
radio input "true"
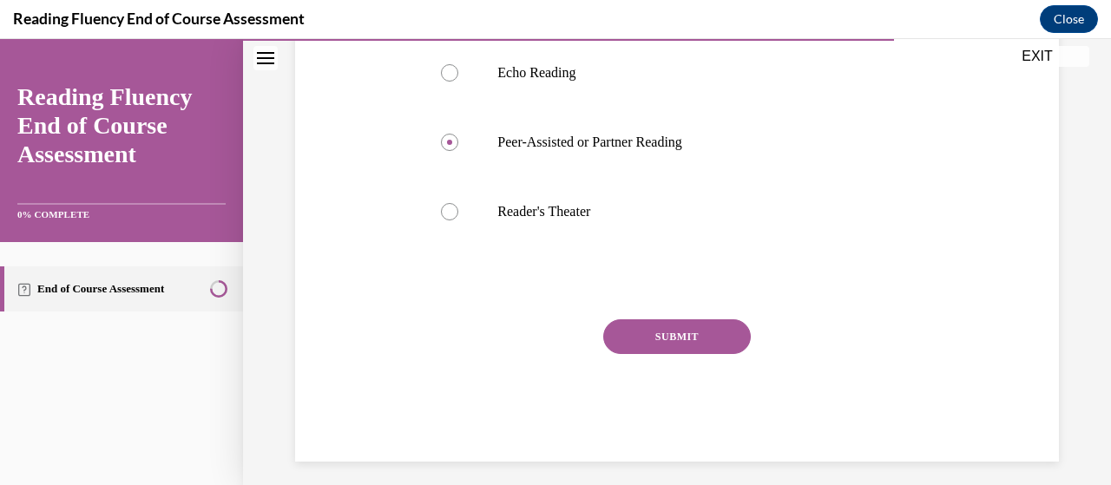
scroll to position [477, 0]
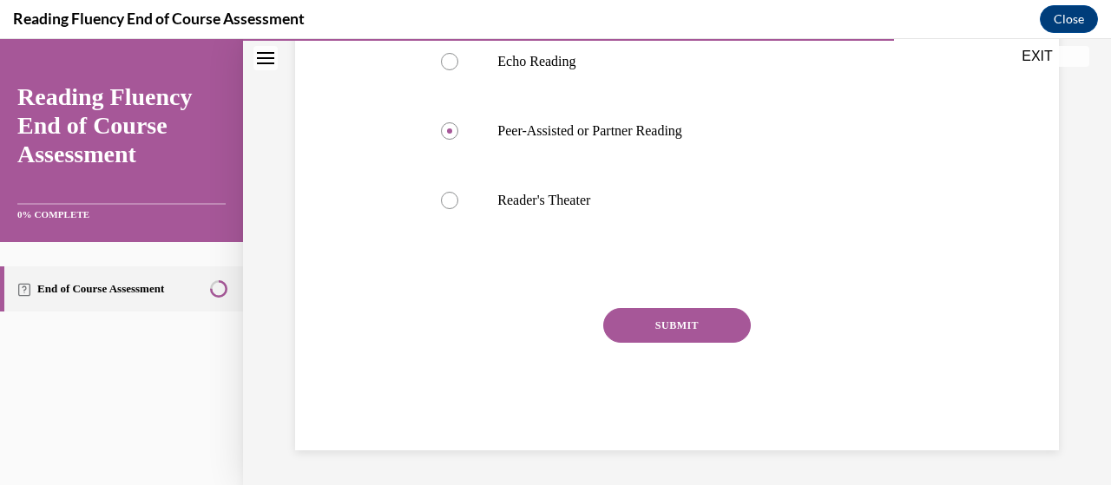
click at [622, 343] on button "SUBMIT" at bounding box center [677, 325] width 148 height 35
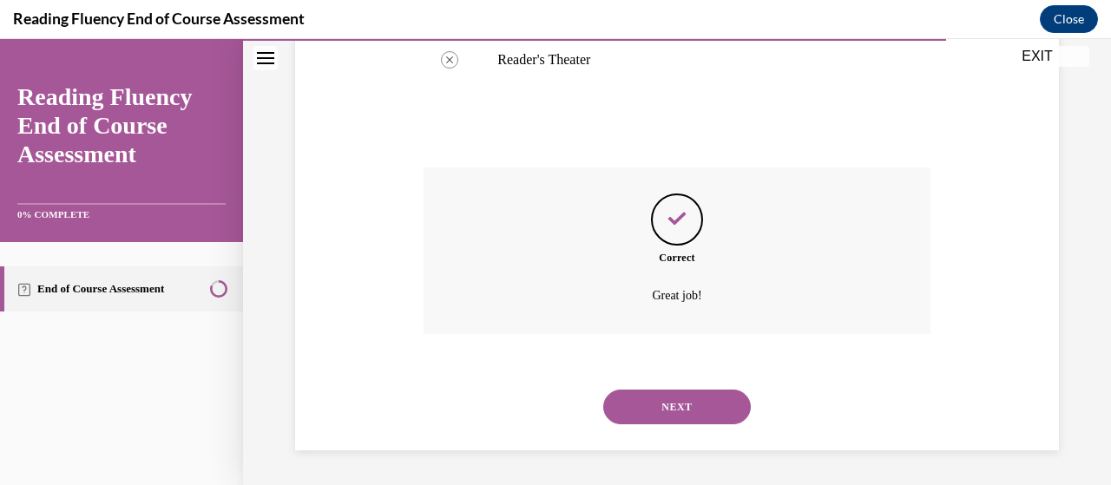
scroll to position [644, 0]
click at [653, 402] on button "NEXT" at bounding box center [677, 407] width 148 height 35
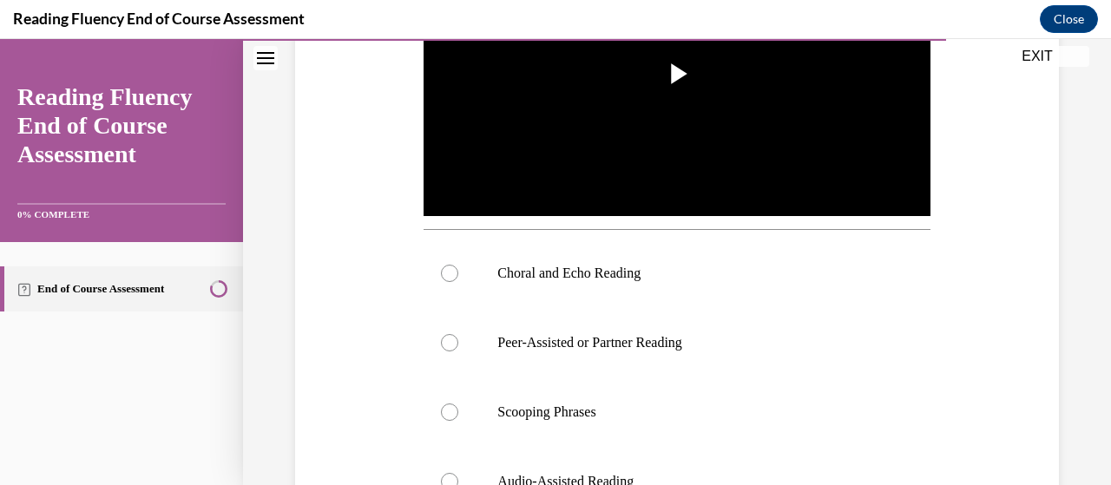
scroll to position [484, 0]
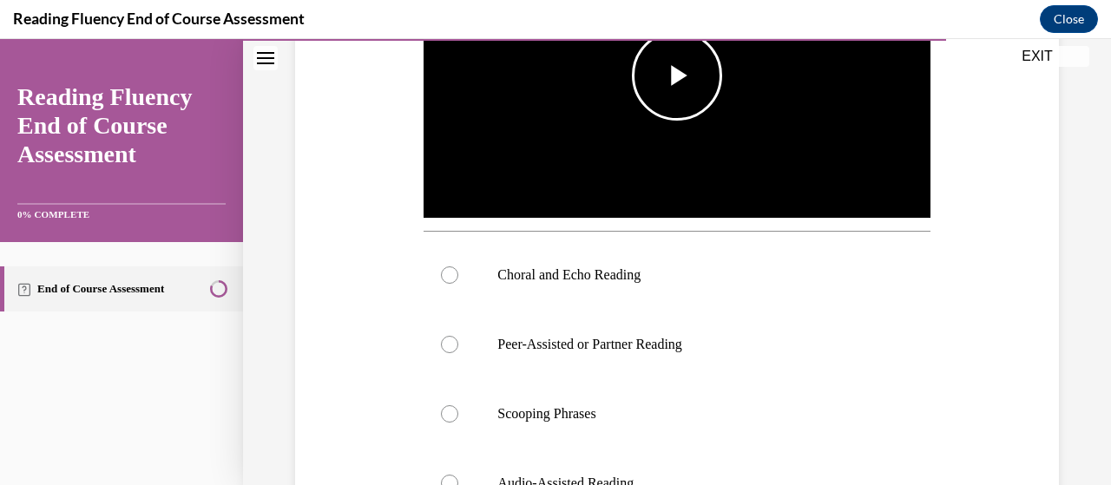
click at [677, 75] on span "Video player" at bounding box center [677, 75] width 0 height 0
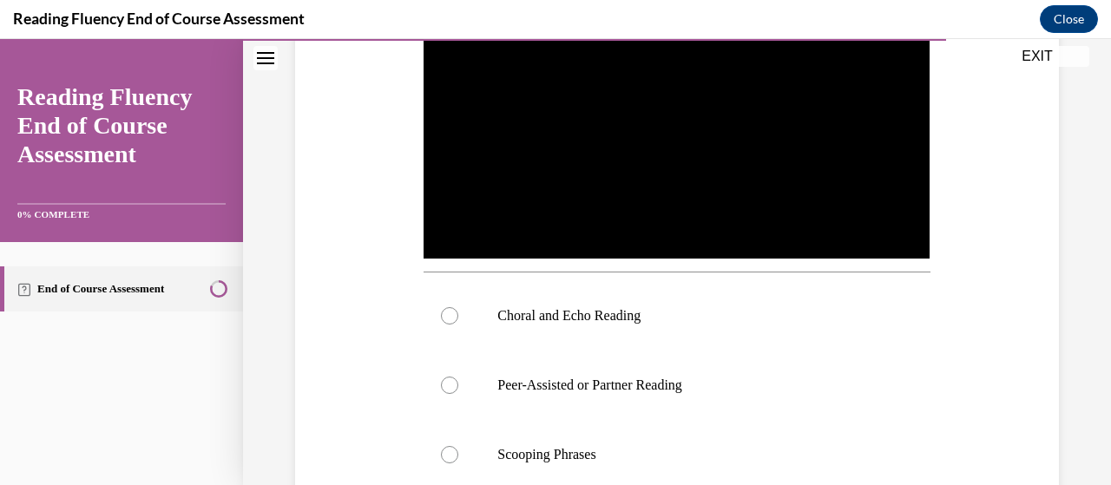
scroll to position [444, 0]
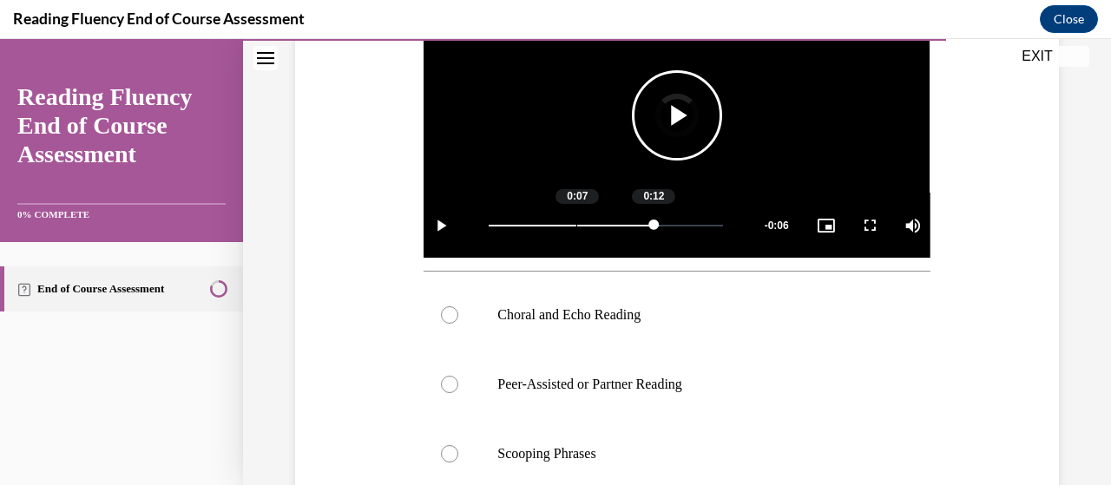
click at [574, 193] on div "Loaded : 72.87% 0:07 0:12" at bounding box center [605, 225] width 251 height 65
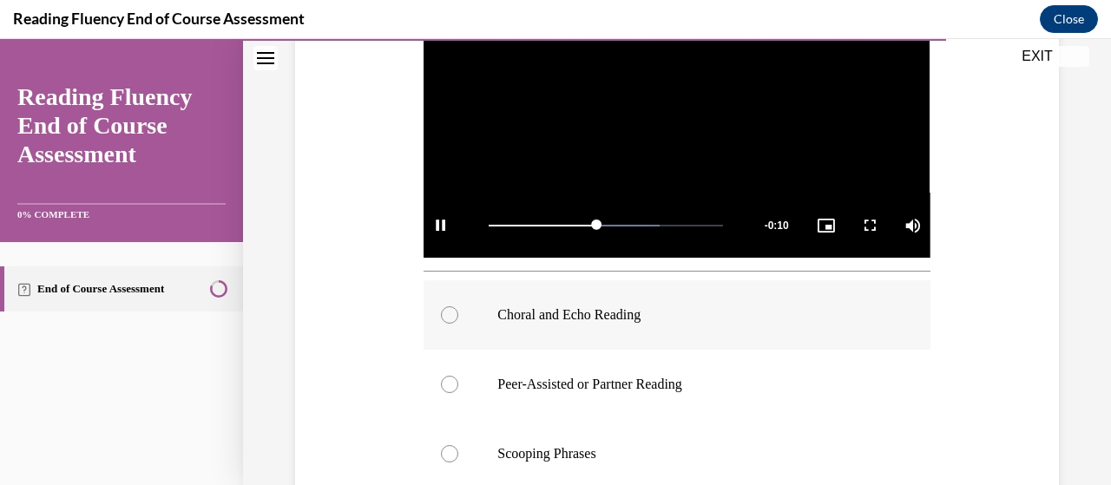
click at [448, 310] on div at bounding box center [449, 314] width 17 height 17
click at [448, 310] on input "Choral and Echo Reading" at bounding box center [449, 314] width 17 height 17
radio input "true"
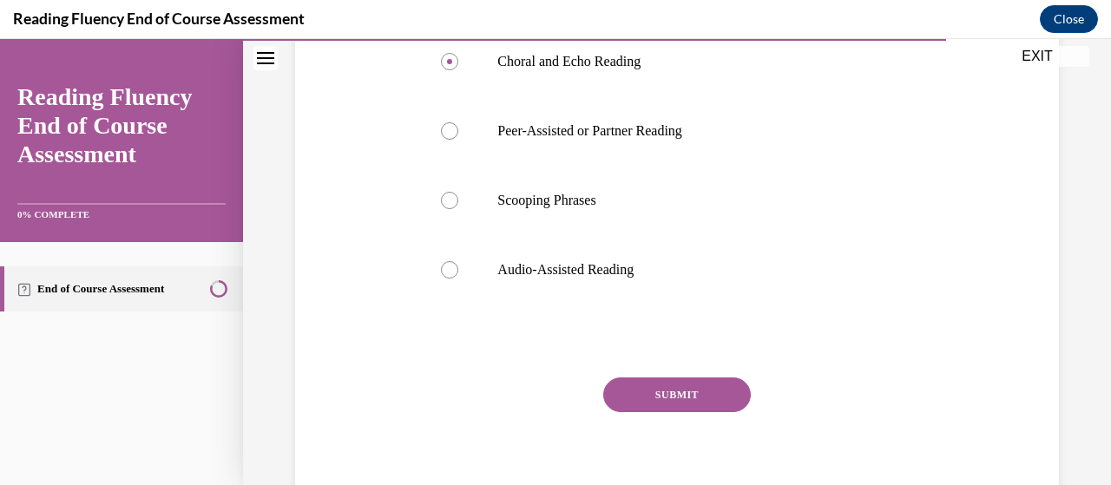
scroll to position [709, 0]
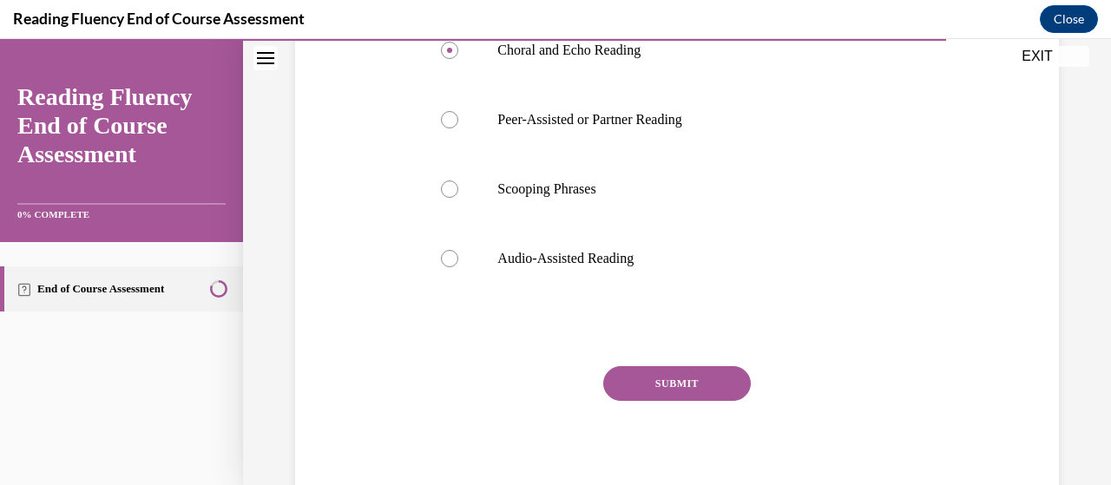
click at [672, 381] on button "SUBMIT" at bounding box center [677, 383] width 148 height 35
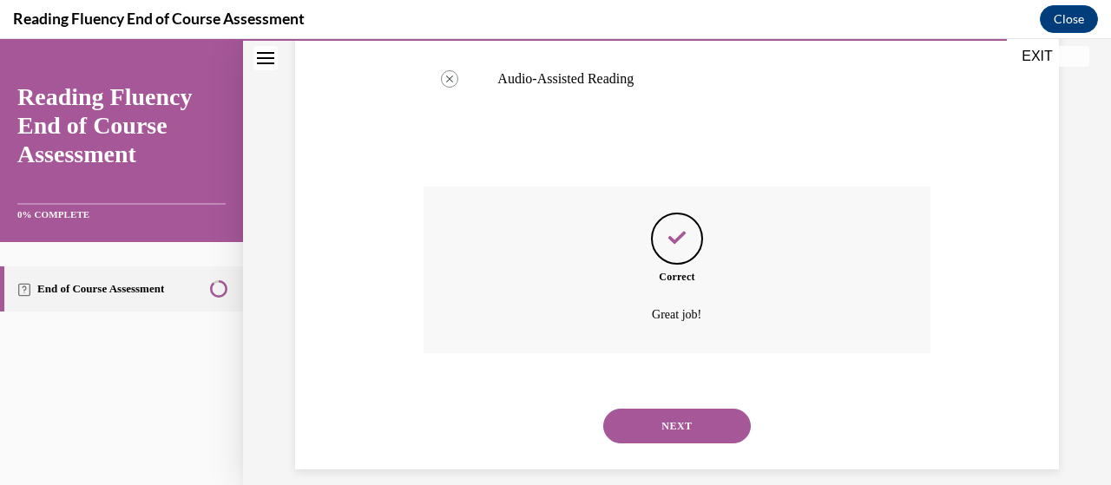
scroll to position [902, 0]
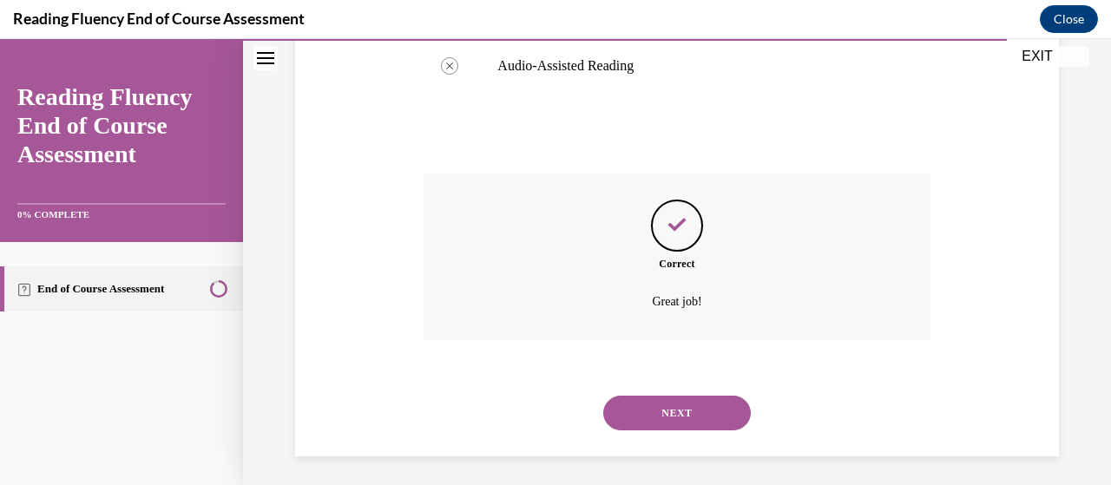
click at [677, 414] on button "NEXT" at bounding box center [677, 413] width 148 height 35
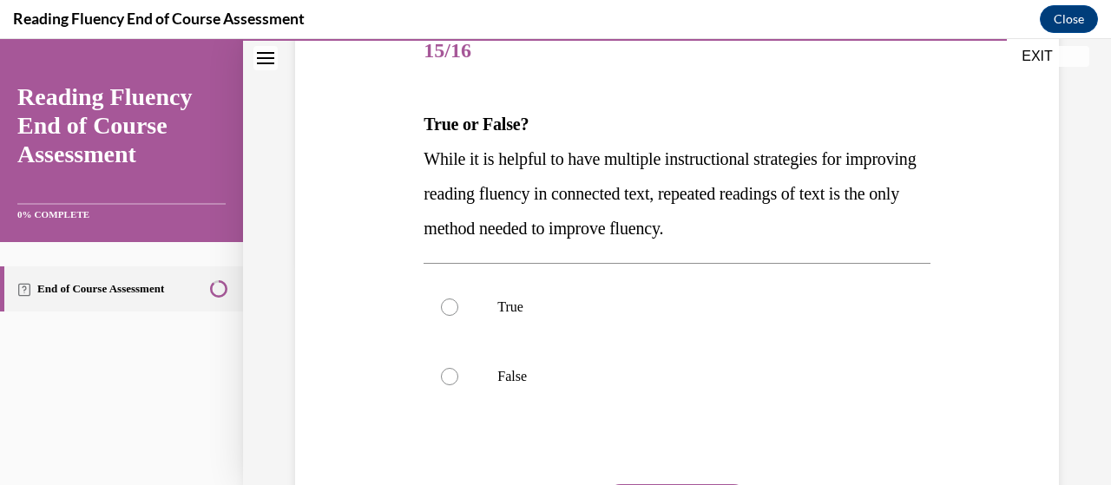
scroll to position [226, 0]
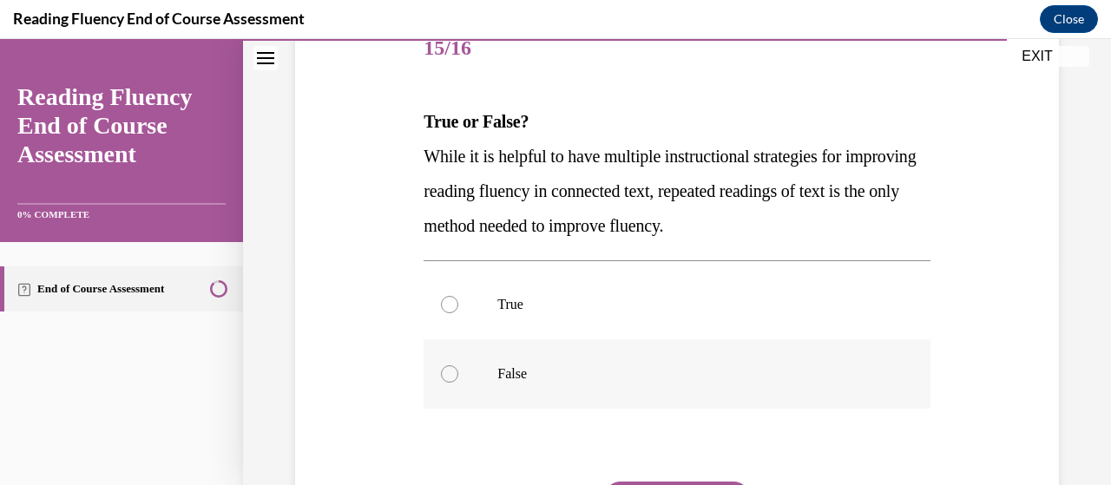
click at [448, 375] on div at bounding box center [449, 373] width 17 height 17
click at [448, 375] on input "False" at bounding box center [449, 373] width 17 height 17
radio input "true"
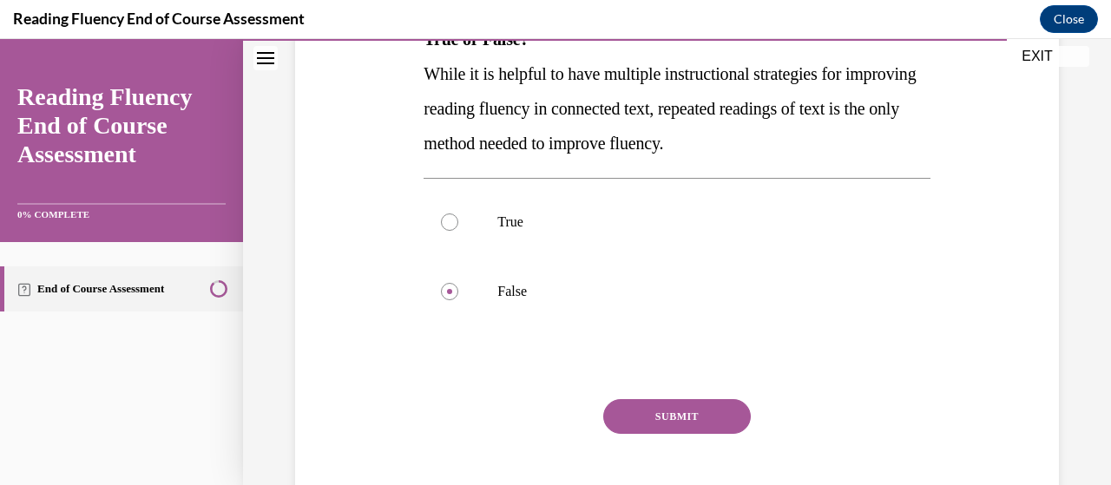
scroll to position [311, 0]
click at [633, 419] on button "SUBMIT" at bounding box center [677, 414] width 148 height 35
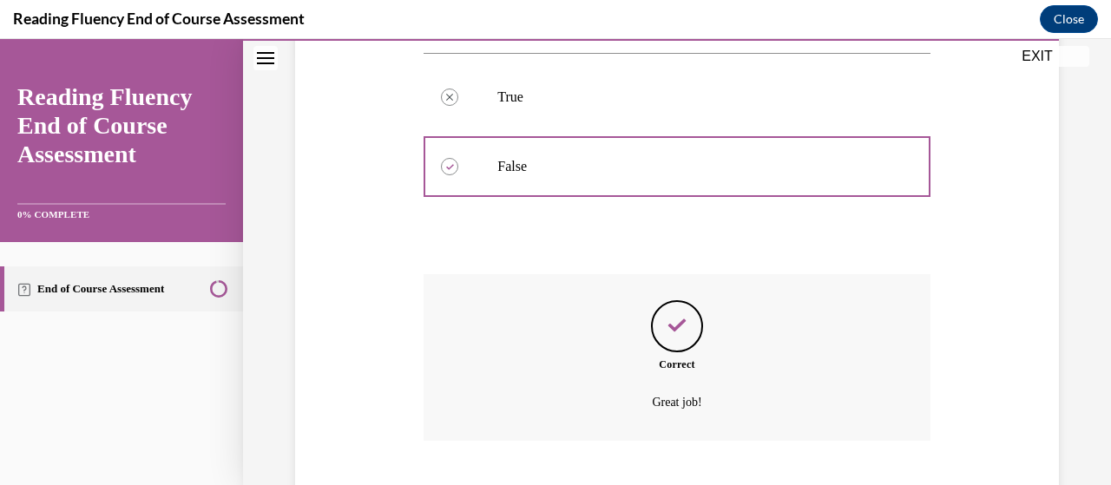
scroll to position [540, 0]
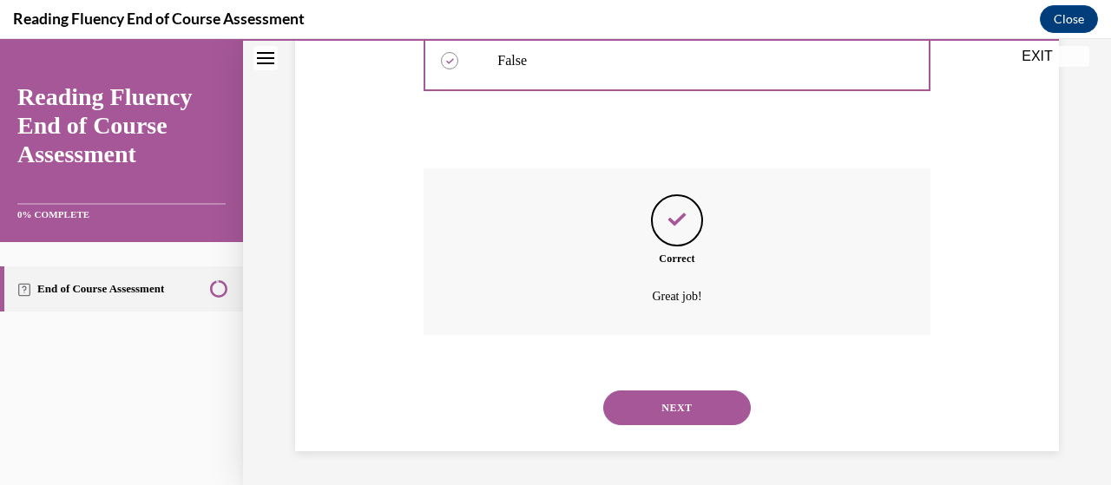
click at [668, 411] on button "NEXT" at bounding box center [677, 407] width 148 height 35
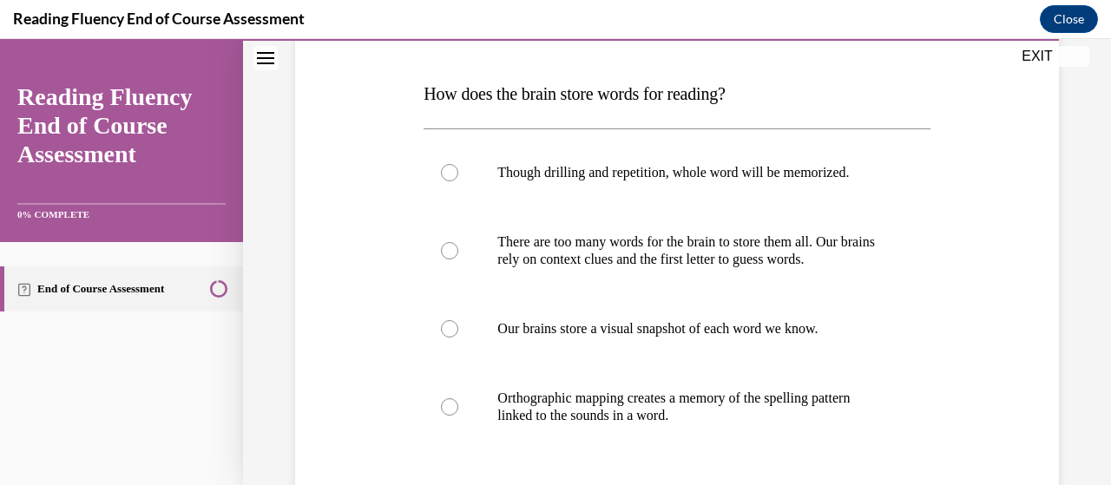
scroll to position [259, 0]
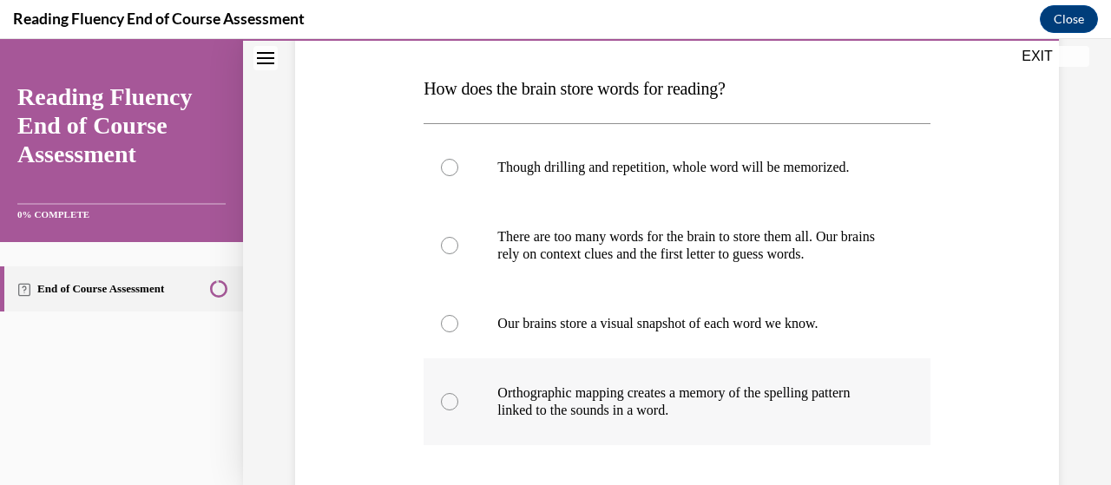
click at [449, 401] on div at bounding box center [449, 401] width 17 height 17
click at [449, 401] on input "Orthographic mapping creates a memory of the spelling pattern linked to the sou…" at bounding box center [449, 401] width 17 height 17
radio input "true"
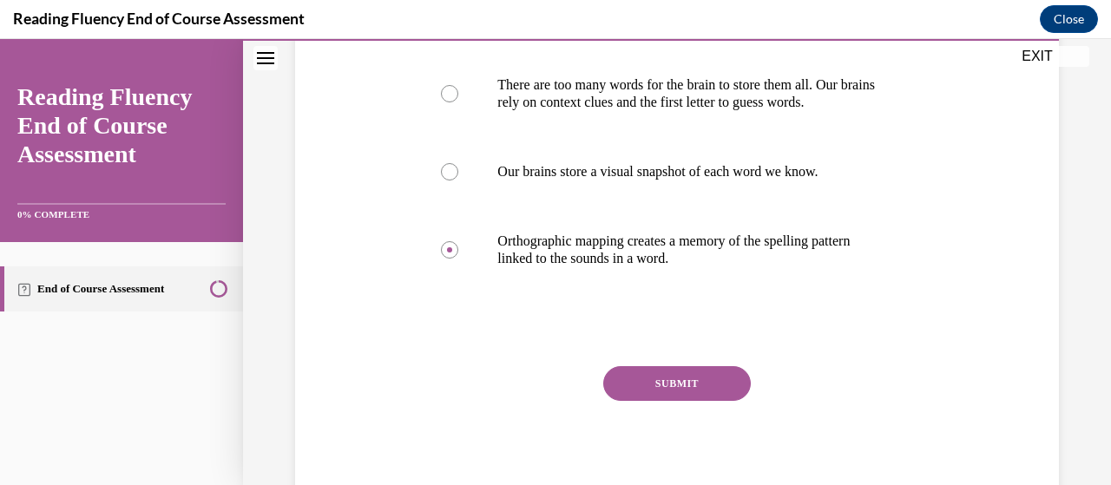
scroll to position [412, 0]
click at [660, 379] on button "SUBMIT" at bounding box center [677, 382] width 148 height 35
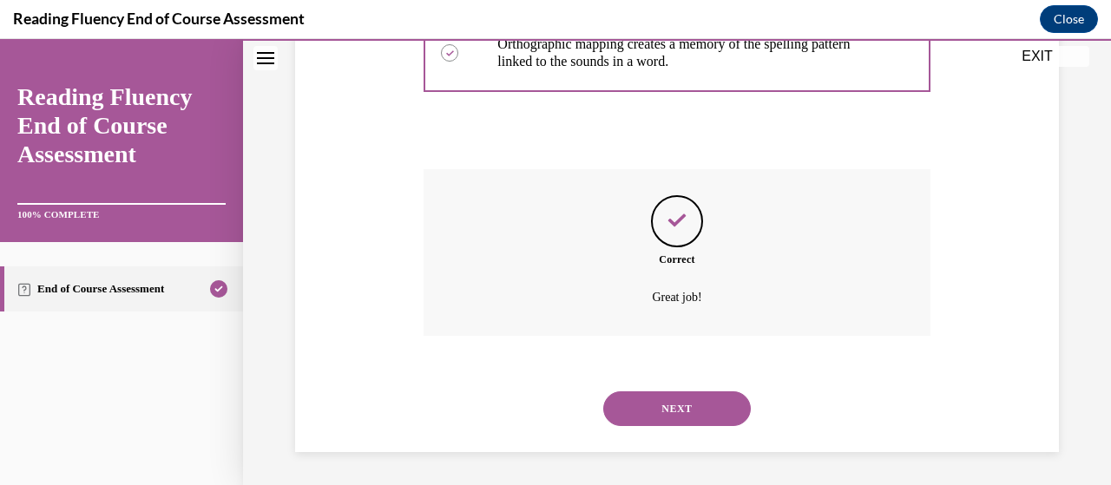
scroll to position [609, 0]
click at [661, 403] on button "NEXT" at bounding box center [677, 407] width 148 height 35
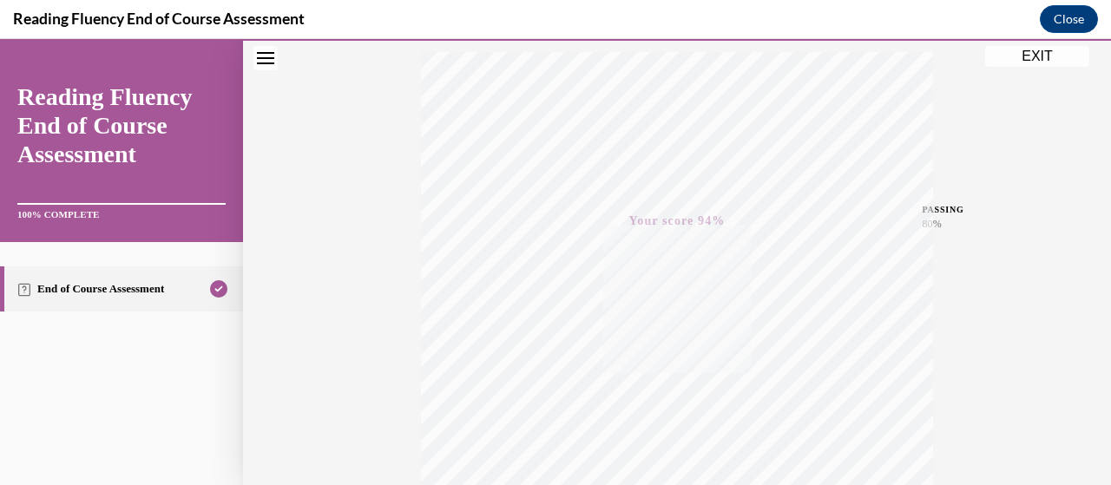
scroll to position [443, 0]
click at [1026, 53] on button "EXIT" at bounding box center [1037, 56] width 104 height 21
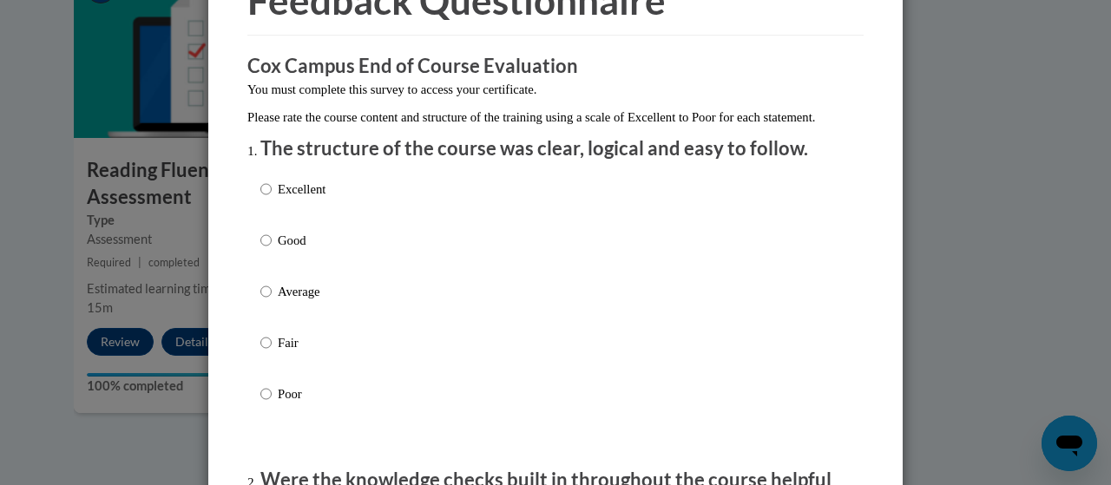
scroll to position [108, 0]
click at [260, 198] on input "Excellent" at bounding box center [265, 188] width 11 height 19
radio input "true"
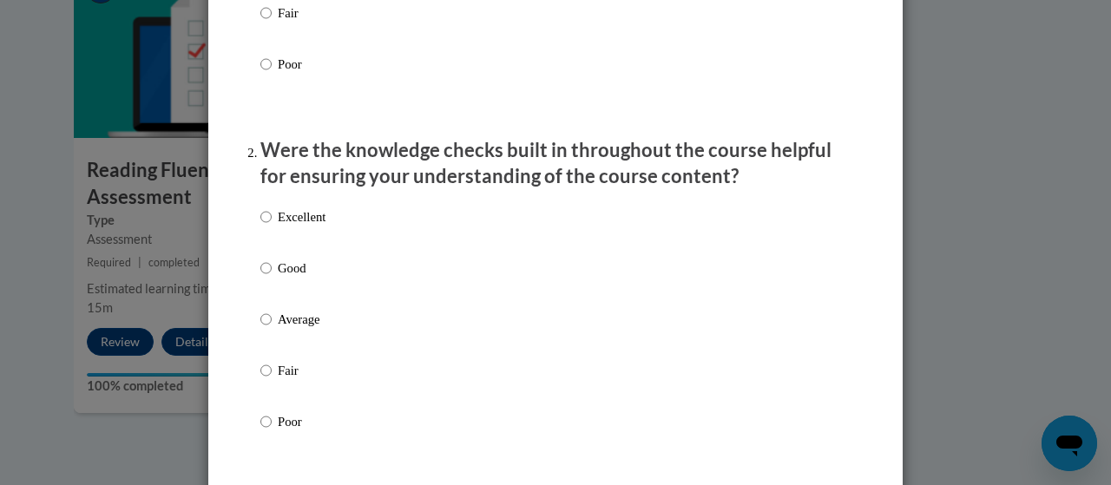
scroll to position [437, 0]
click at [261, 226] on input "Excellent" at bounding box center [265, 216] width 11 height 19
radio input "true"
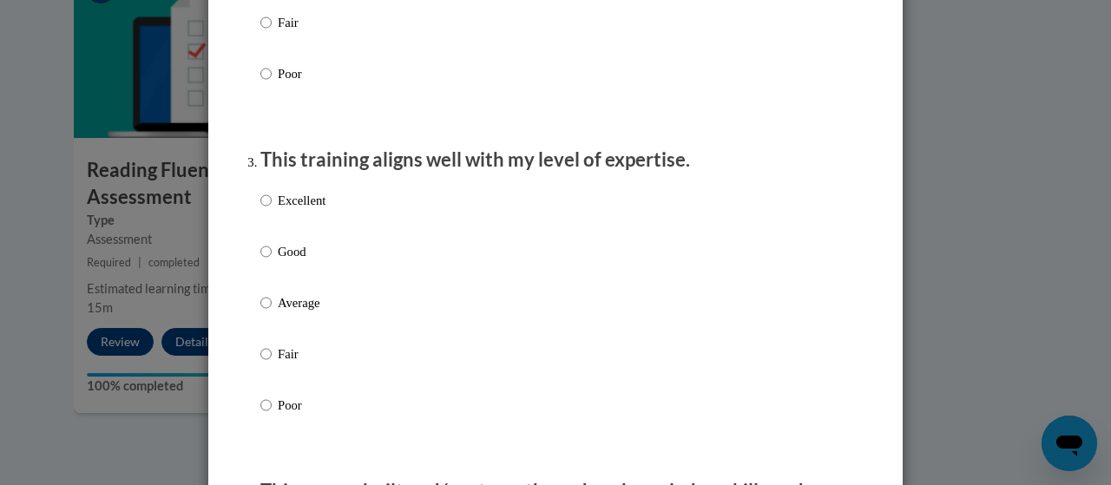
scroll to position [796, 0]
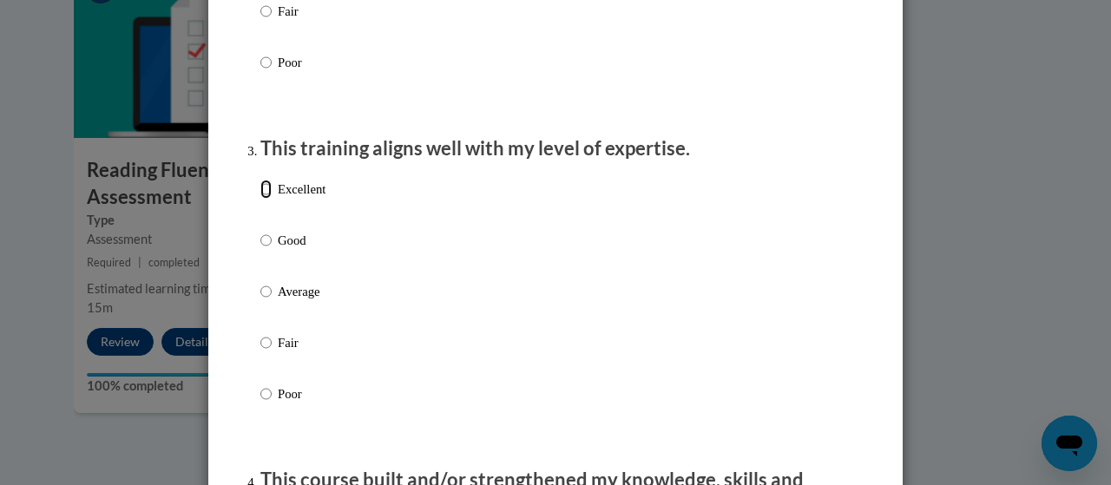
click at [260, 199] on input "Excellent" at bounding box center [265, 189] width 11 height 19
radio input "true"
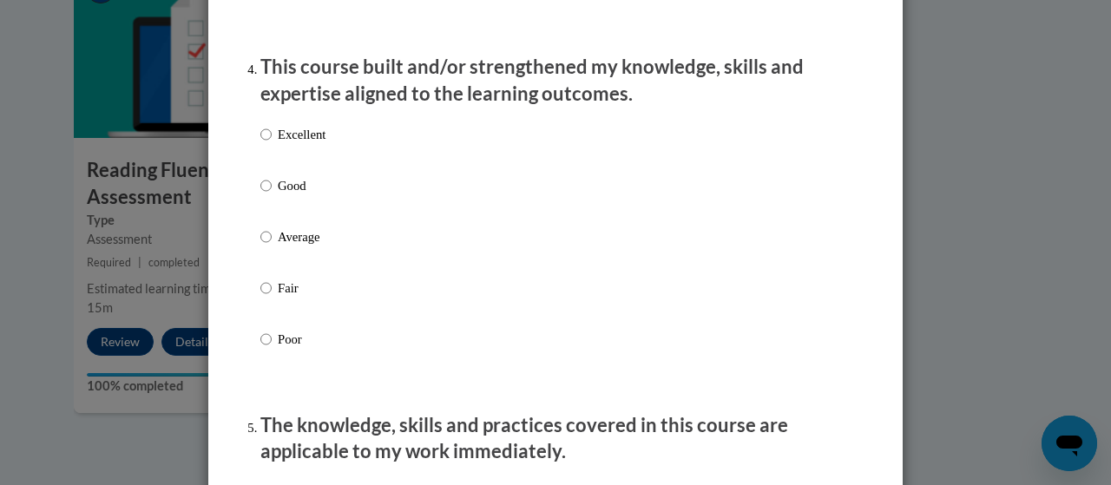
scroll to position [1210, 0]
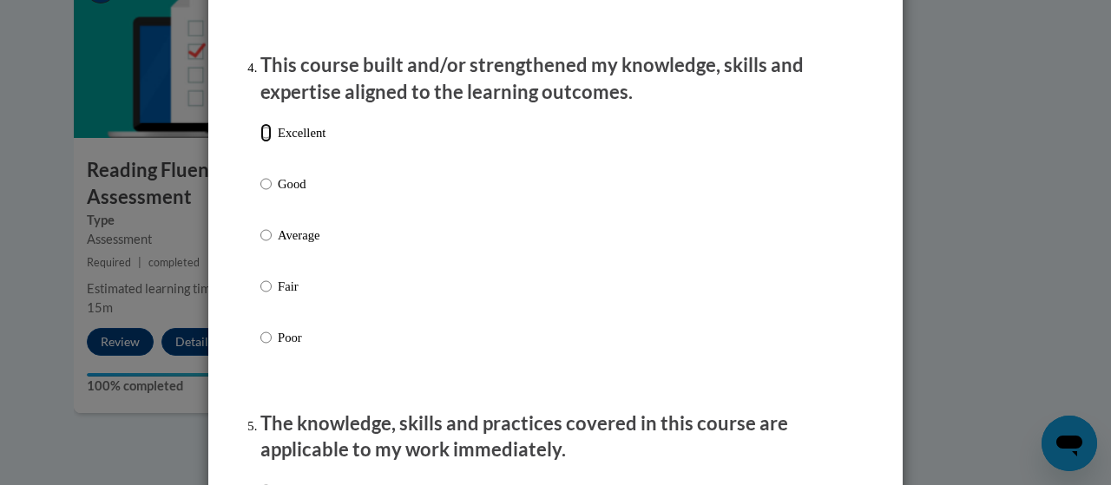
click at [260, 142] on input "Excellent" at bounding box center [265, 132] width 11 height 19
radio input "true"
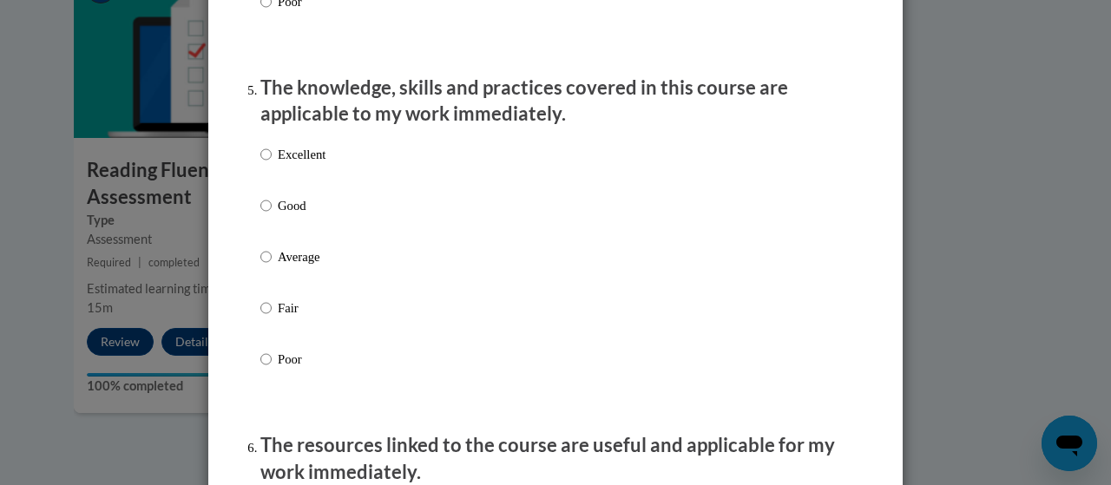
scroll to position [1547, 0]
click at [260, 163] on input "Excellent" at bounding box center [265, 153] width 11 height 19
radio input "true"
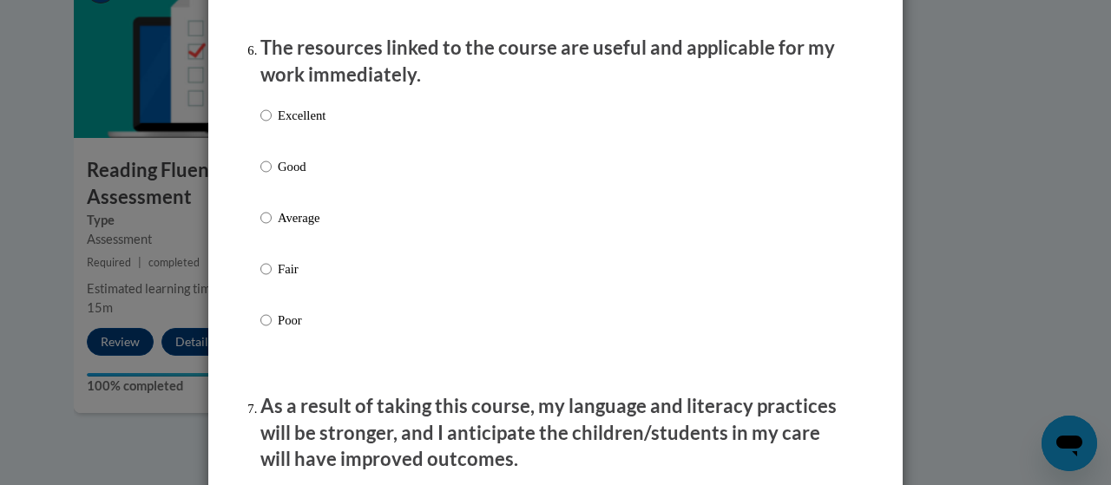
scroll to position [1991, 0]
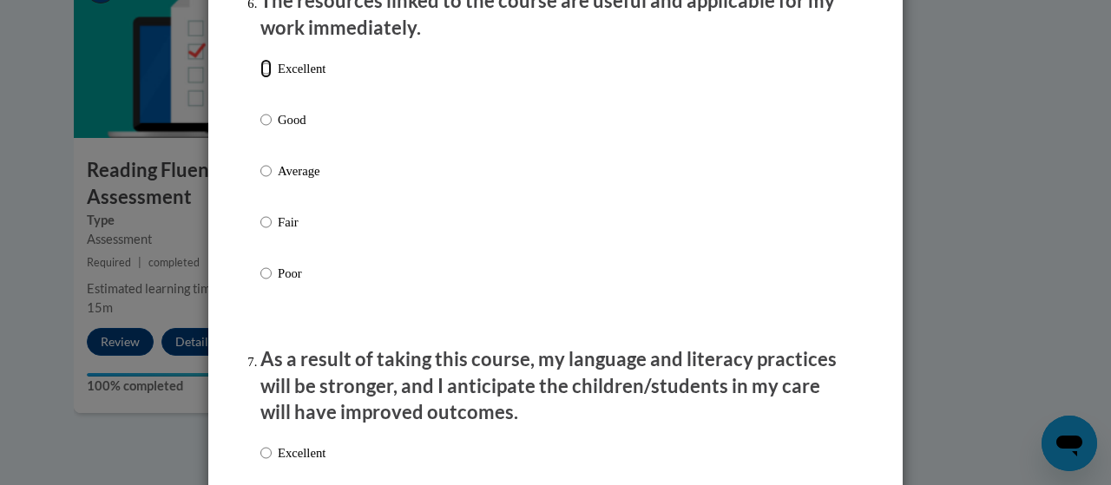
click at [260, 78] on input "Excellent" at bounding box center [265, 68] width 11 height 19
radio input "true"
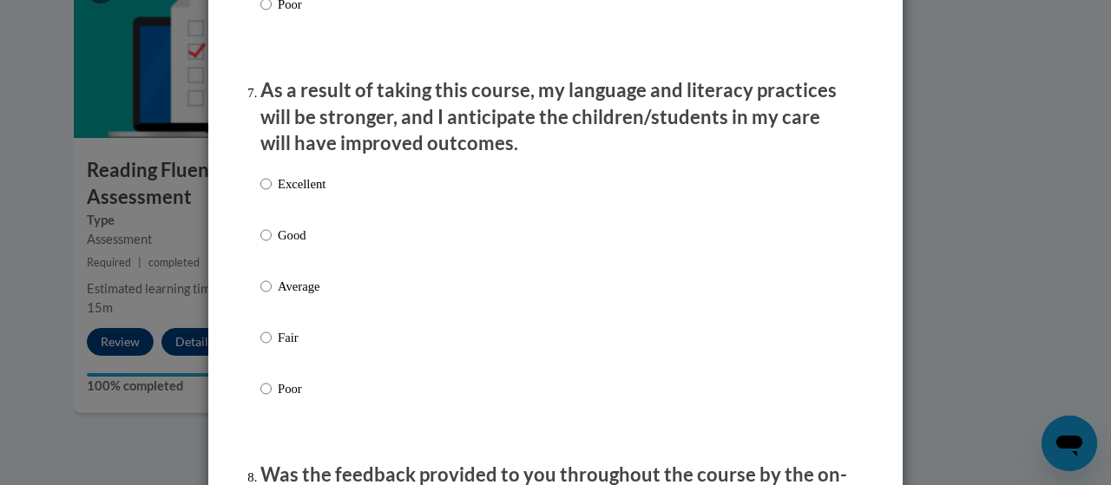
scroll to position [2269, 0]
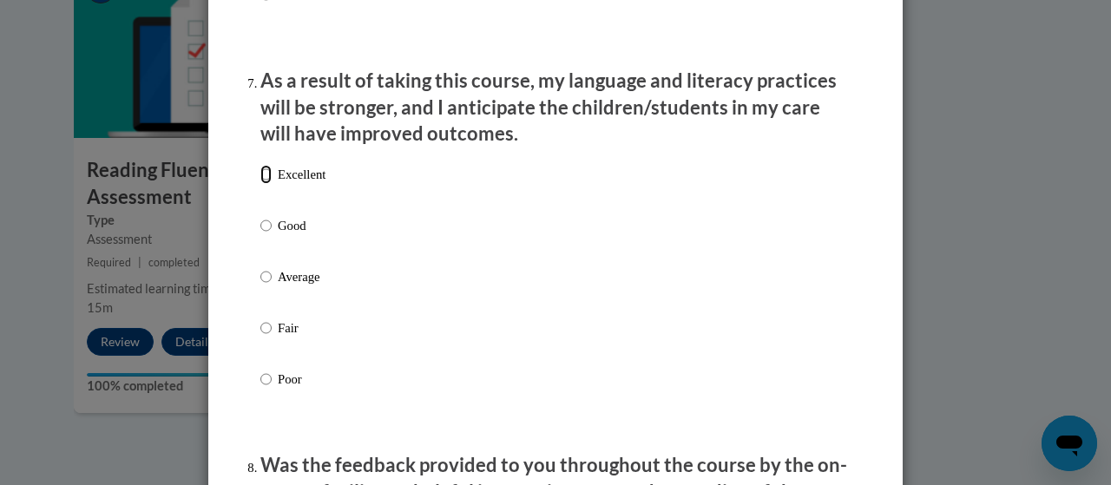
click at [260, 184] on input "Excellent" at bounding box center [265, 174] width 11 height 19
radio input "true"
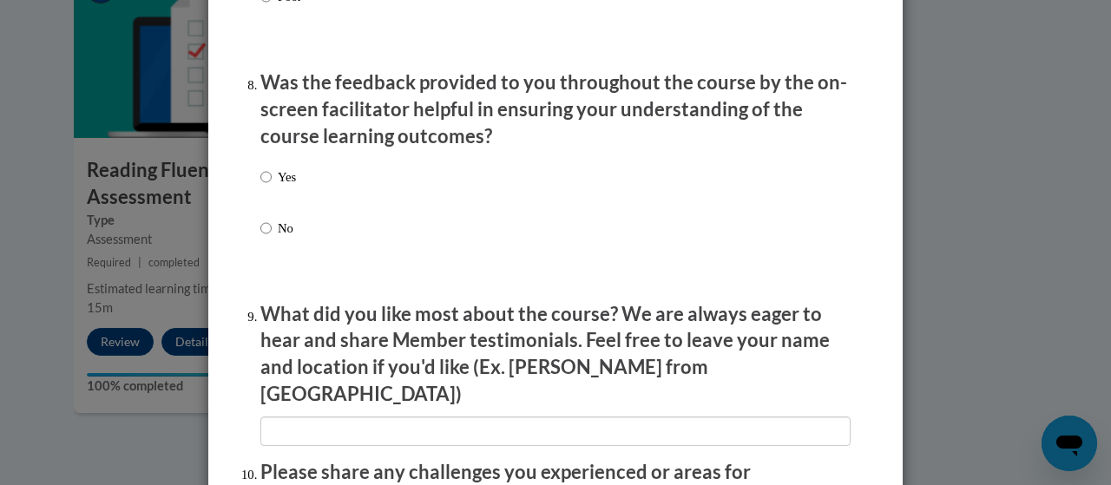
scroll to position [2653, 0]
click at [260, 186] on input "Yes" at bounding box center [265, 176] width 11 height 19
radio input "true"
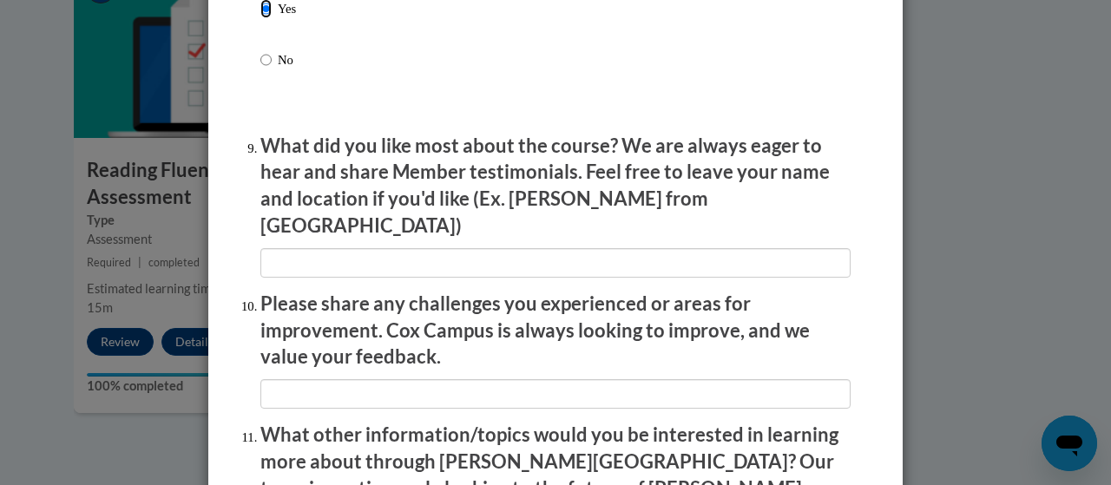
scroll to position [2851, 0]
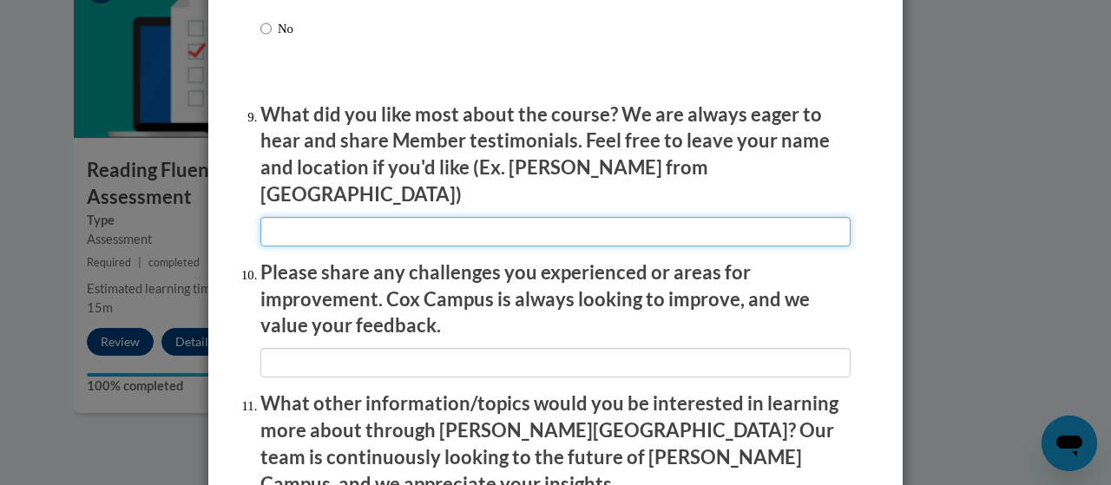
click at [492, 217] on input "textbox" at bounding box center [555, 232] width 590 height 30
type input "the video clips"
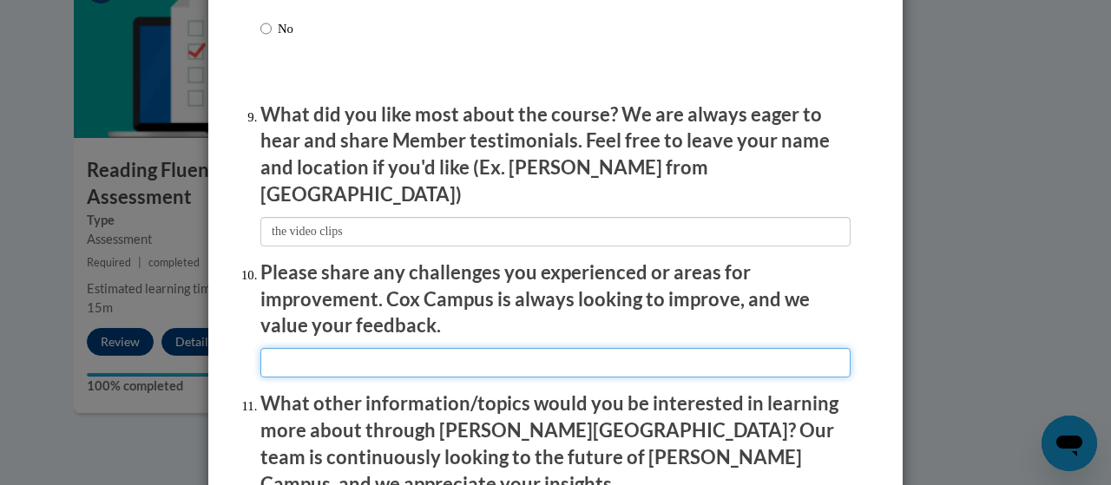
click at [384, 359] on input "textbox" at bounding box center [555, 363] width 590 height 30
type input "none"
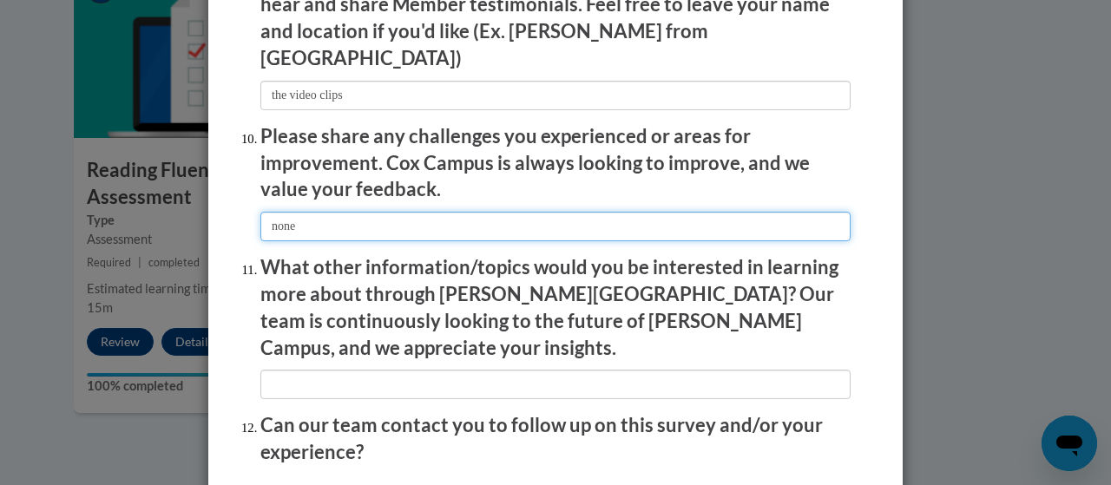
scroll to position [3066, 0]
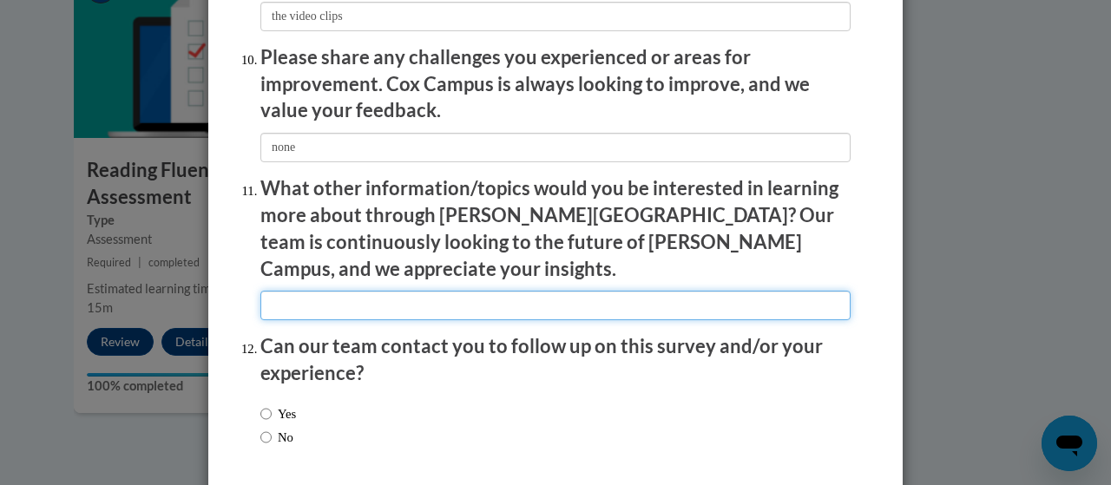
click at [354, 291] on input "textbox" at bounding box center [555, 306] width 590 height 30
type input "none"
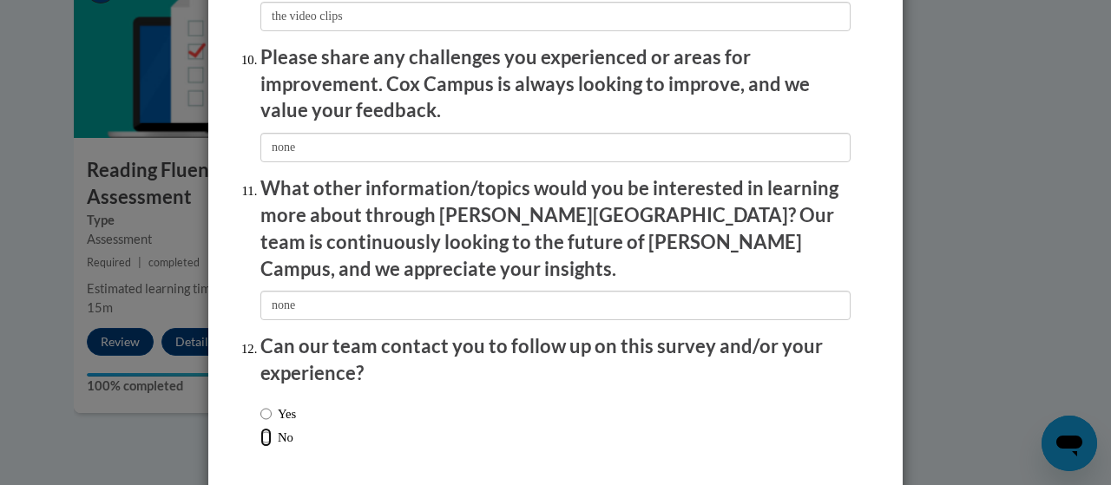
click at [260, 428] on input "No" at bounding box center [265, 437] width 11 height 19
radio input "true"
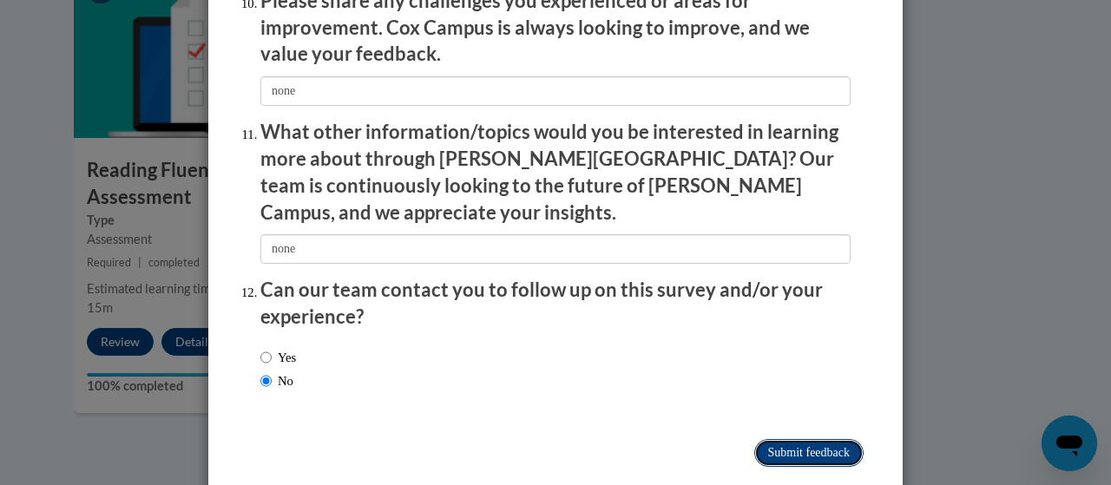
click at [831, 439] on input "Submit feedback" at bounding box center [808, 453] width 109 height 28
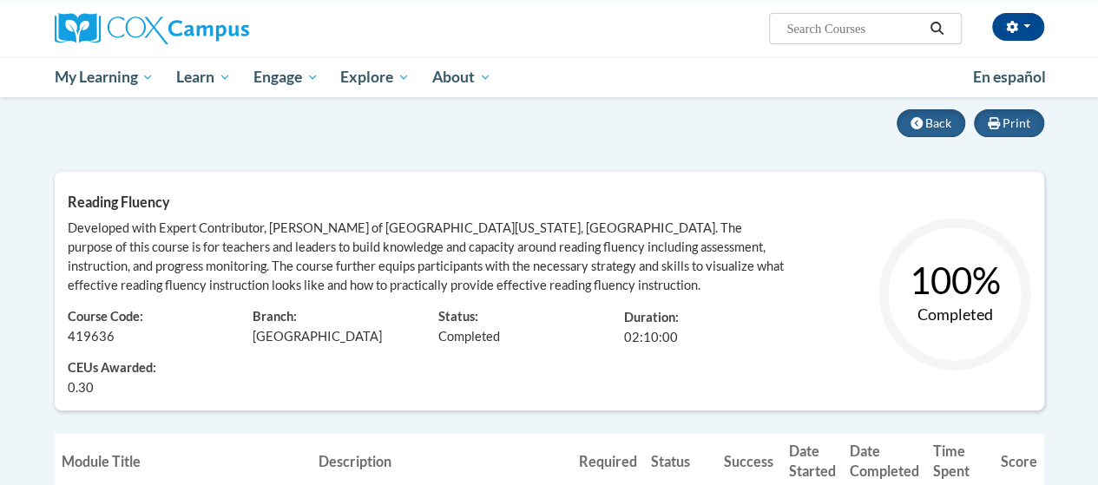
scroll to position [128, 0]
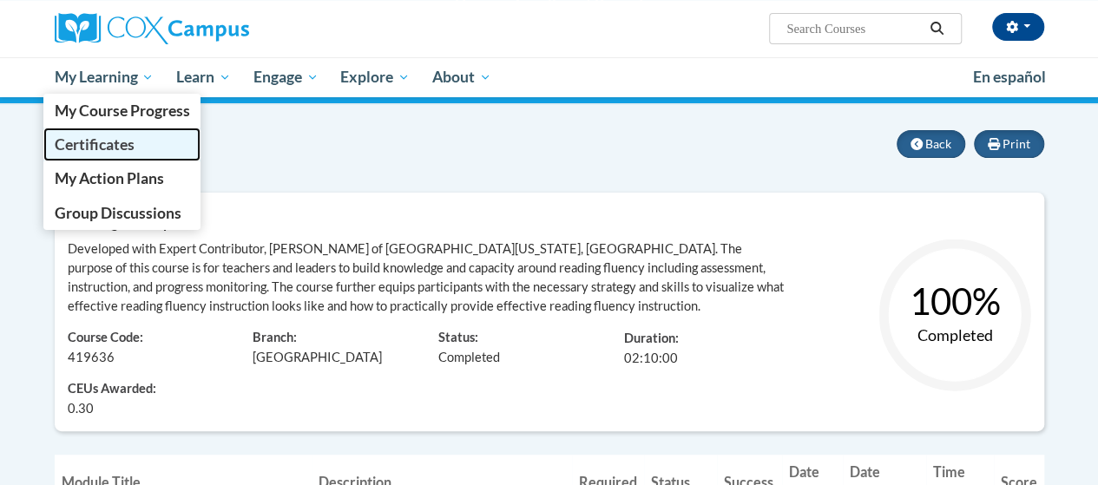
click at [94, 147] on span "Certificates" at bounding box center [94, 144] width 80 height 18
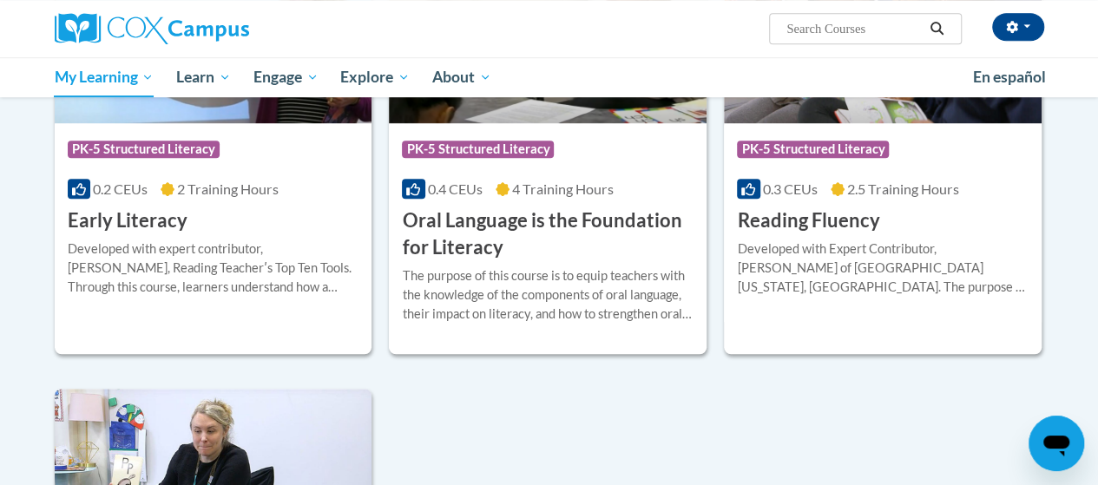
scroll to position [463, 0]
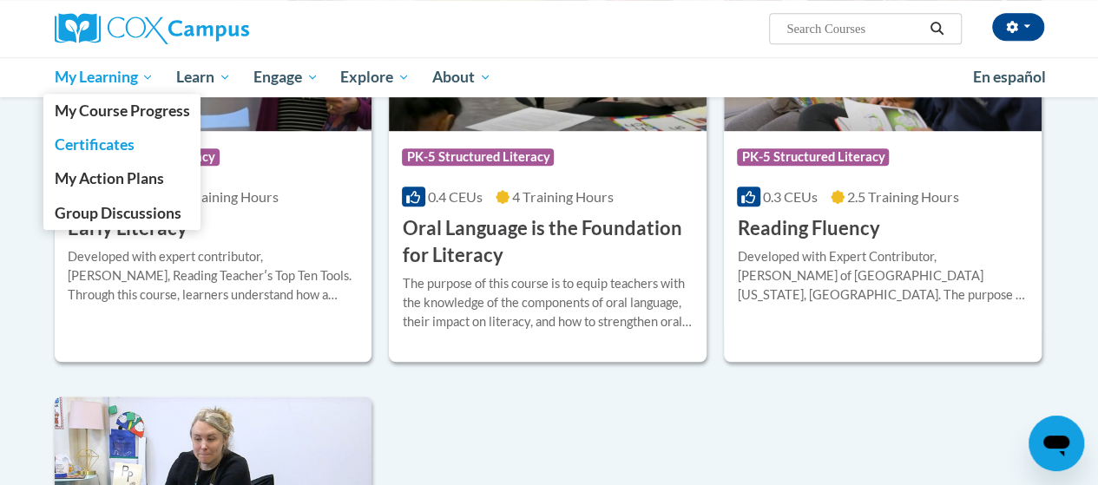
click at [127, 84] on span "My Learning" at bounding box center [104, 77] width 100 height 21
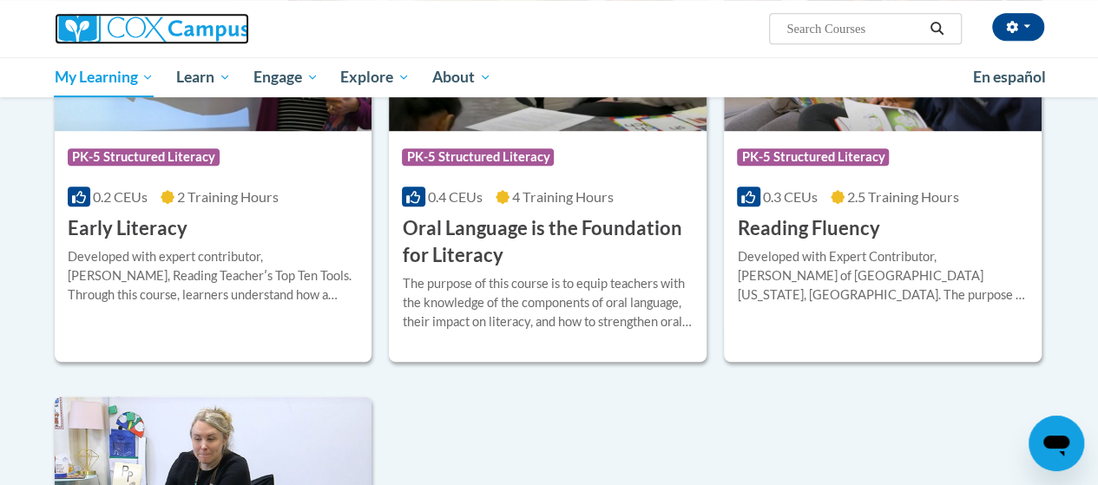
click at [168, 39] on img at bounding box center [152, 28] width 194 height 31
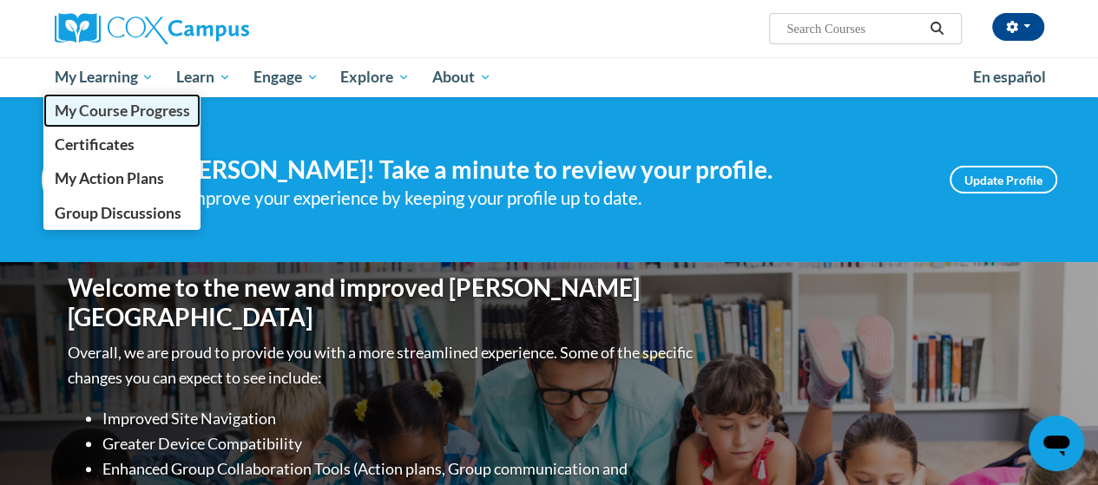
click at [128, 110] on span "My Course Progress" at bounding box center [121, 111] width 135 height 18
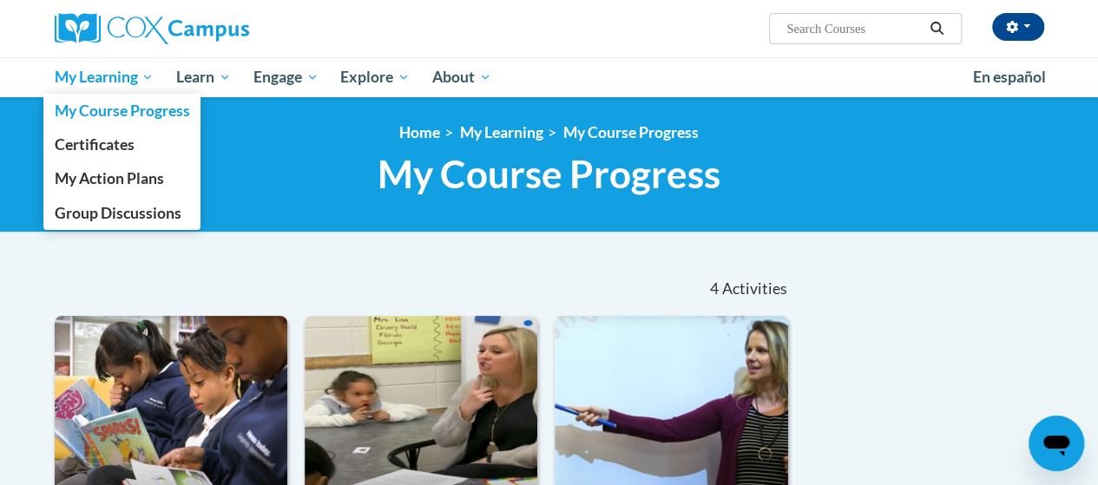
click at [116, 88] on link "My Learning" at bounding box center [104, 77] width 122 height 40
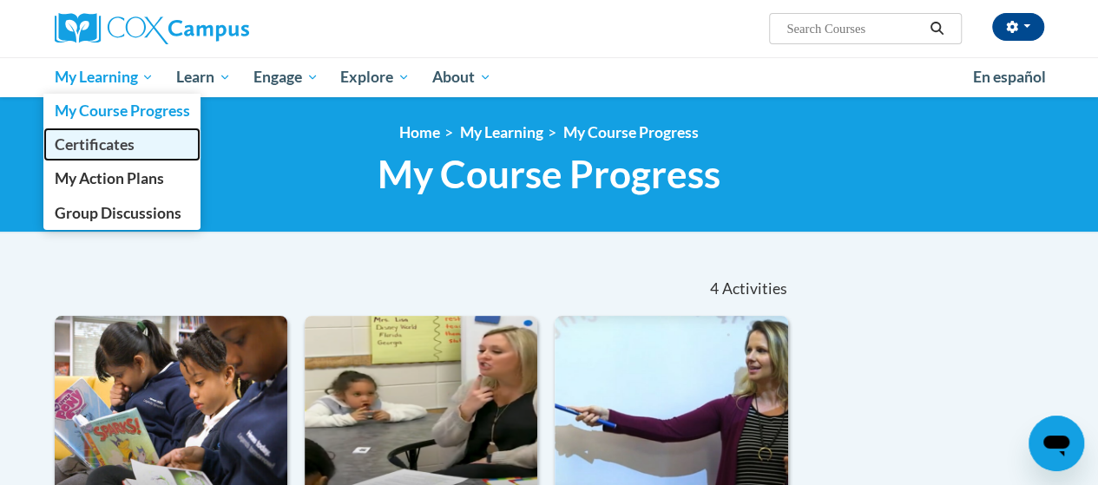
click at [109, 140] on span "Certificates" at bounding box center [94, 144] width 80 height 18
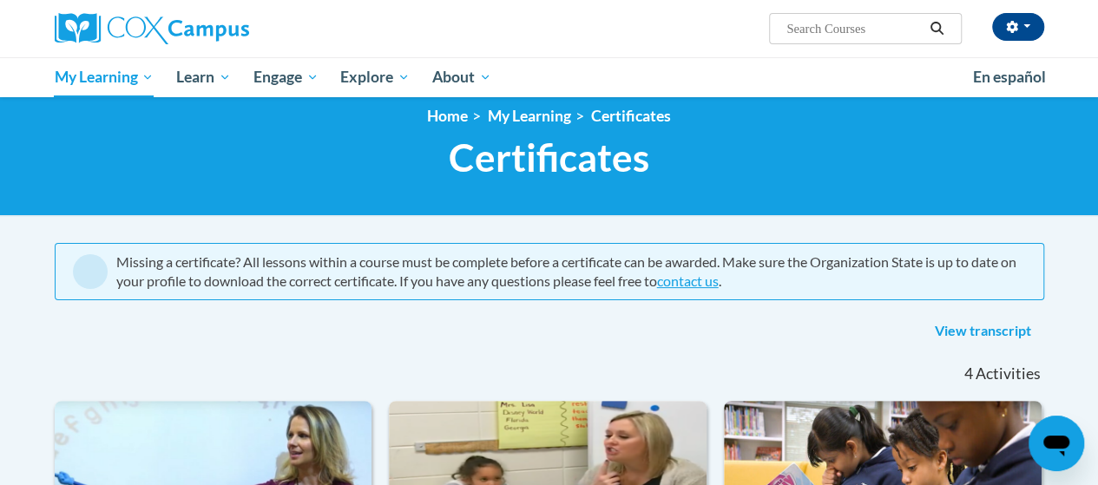
scroll to position [19, 0]
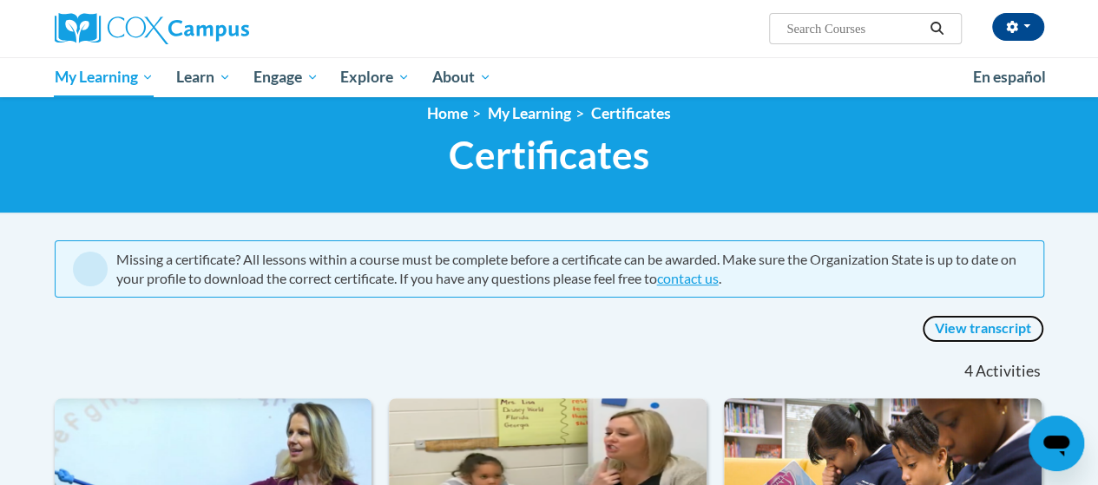
click at [1002, 321] on link "View transcript" at bounding box center [982, 329] width 122 height 28
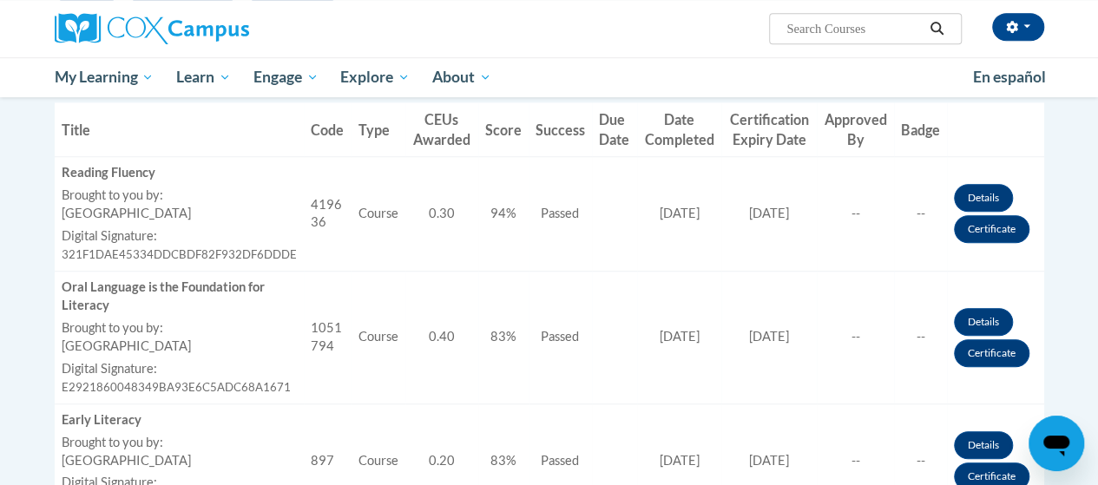
scroll to position [515, 0]
click at [994, 223] on link "Certificate" at bounding box center [991, 230] width 75 height 28
